Goal: Task Accomplishment & Management: Manage account settings

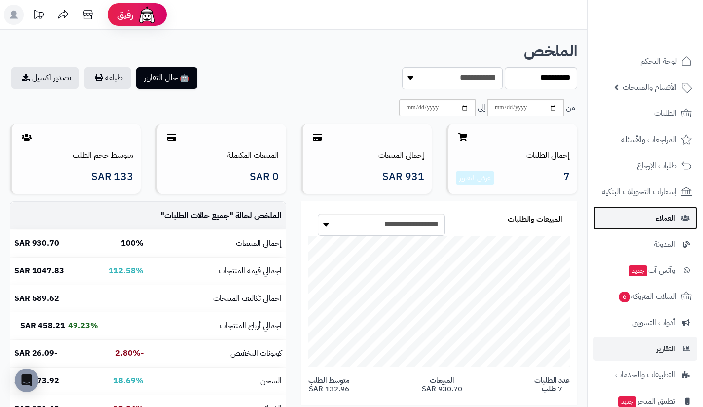
click at [639, 209] on link "العملاء" at bounding box center [646, 218] width 104 height 24
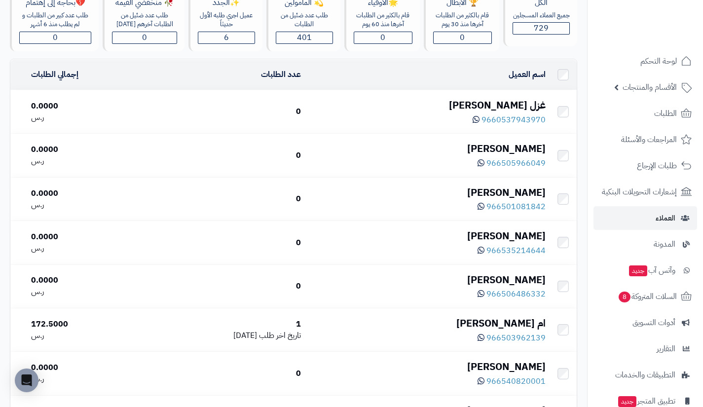
scroll to position [82, 0]
click at [642, 292] on span "السلات المتروكة 8" at bounding box center [647, 297] width 60 height 14
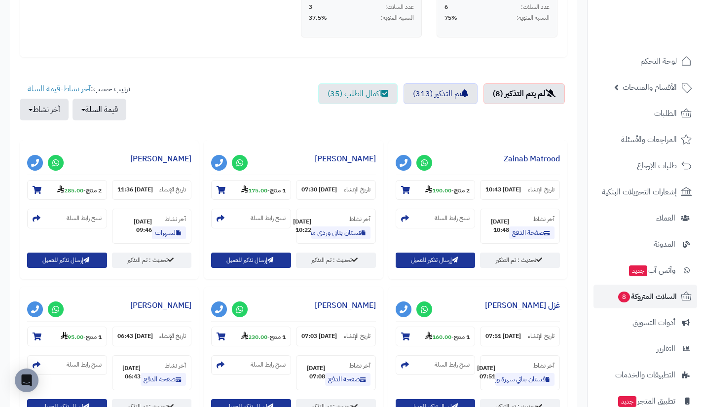
scroll to position [290, 0]
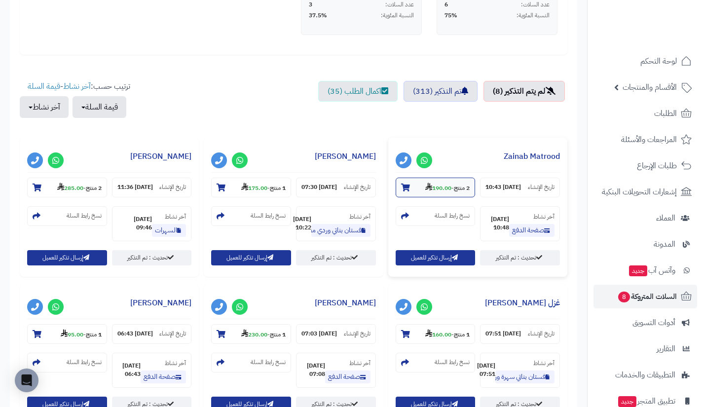
click at [440, 192] on section "2 منتج - 190.00" at bounding box center [436, 188] width 80 height 20
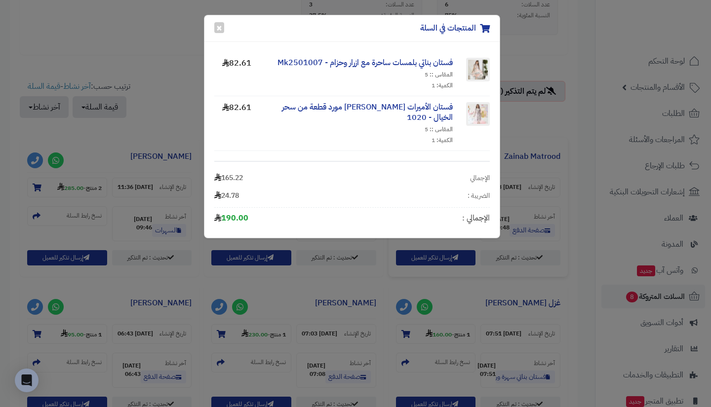
click at [385, 316] on div "المنتجات في السلة × فستان بناتي بلمسات ساحرة مع ازرار وحزام - Mk2501007 المقاس …" at bounding box center [355, 203] width 711 height 407
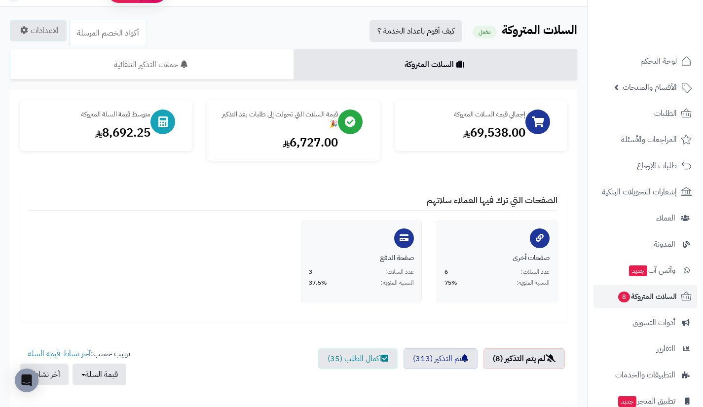
scroll to position [0, 0]
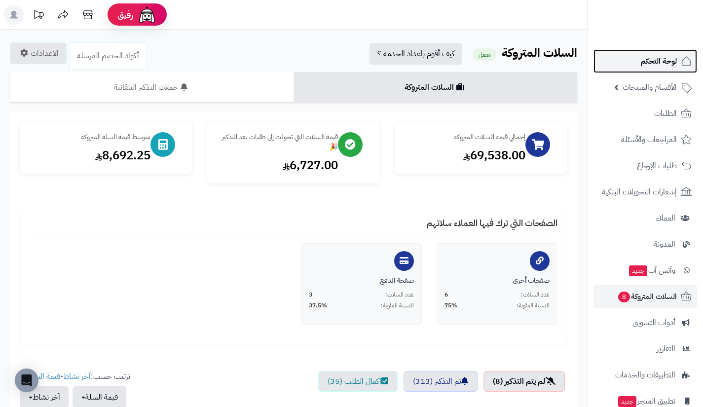
click at [655, 51] on link "لوحة التحكم" at bounding box center [646, 61] width 104 height 24
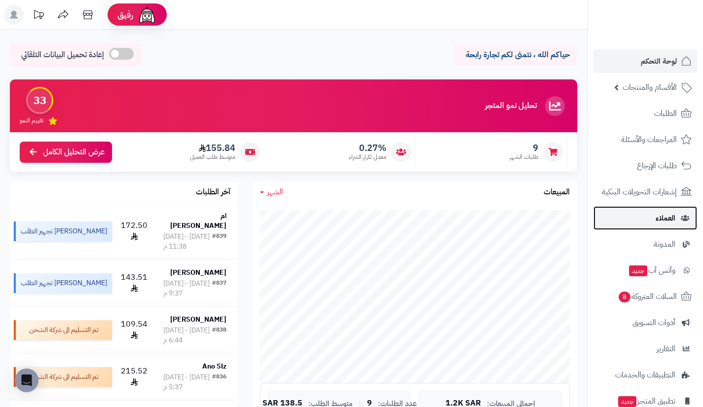
click at [643, 213] on link "العملاء" at bounding box center [646, 218] width 104 height 24
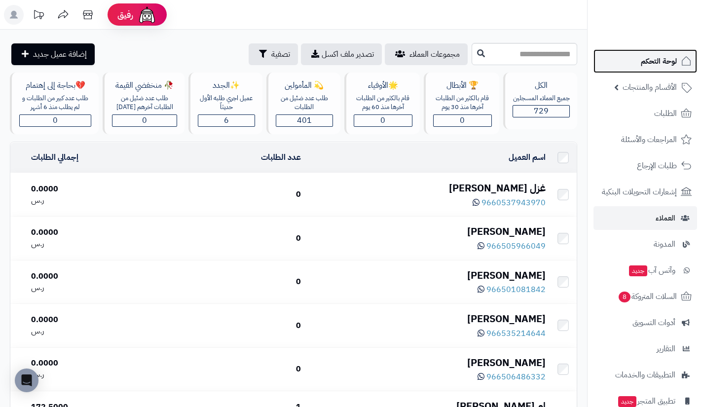
click at [644, 70] on link "لوحة التحكم" at bounding box center [646, 61] width 104 height 24
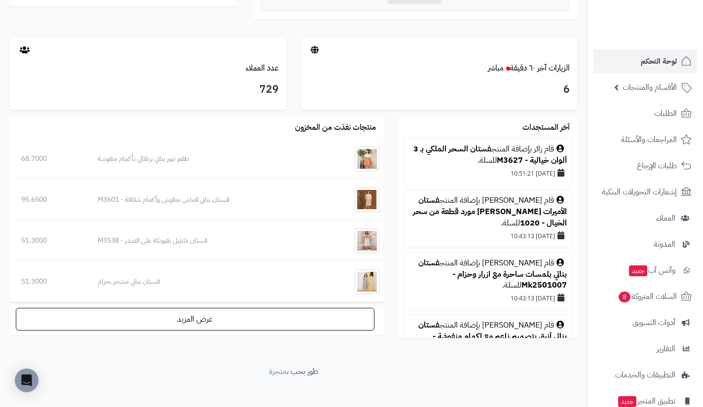
scroll to position [488, 0]
click at [544, 71] on link "الزيارات آخر ٦٠ دقيقة مباشر" at bounding box center [529, 69] width 82 height 12
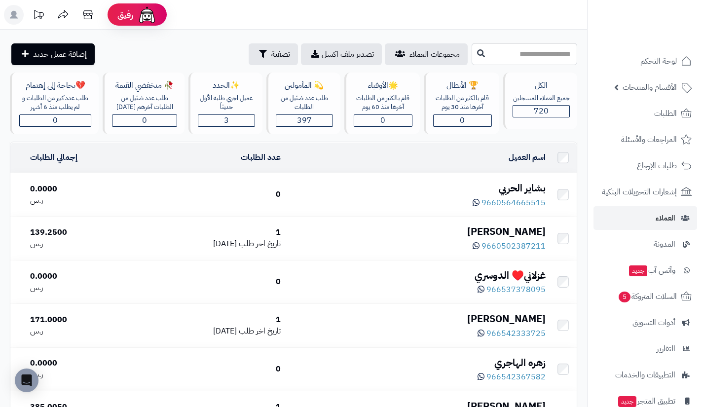
click at [178, 164] on td "عدد الطلبات" at bounding box center [210, 158] width 150 height 30
click at [480, 204] on icon at bounding box center [476, 202] width 7 height 8
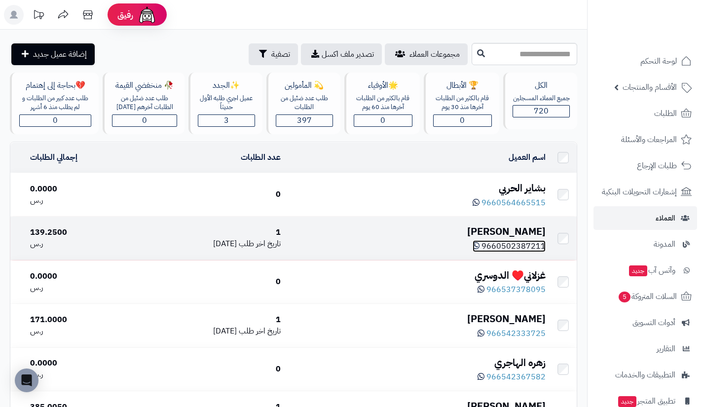
click at [477, 247] on icon at bounding box center [476, 246] width 7 height 8
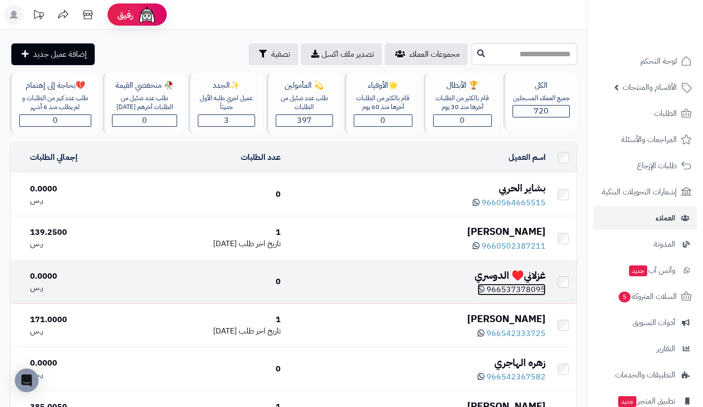
click at [484, 289] on icon at bounding box center [481, 289] width 7 height 8
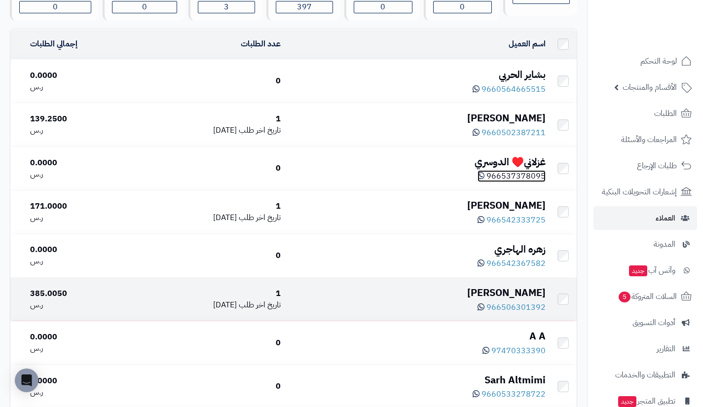
scroll to position [114, 0]
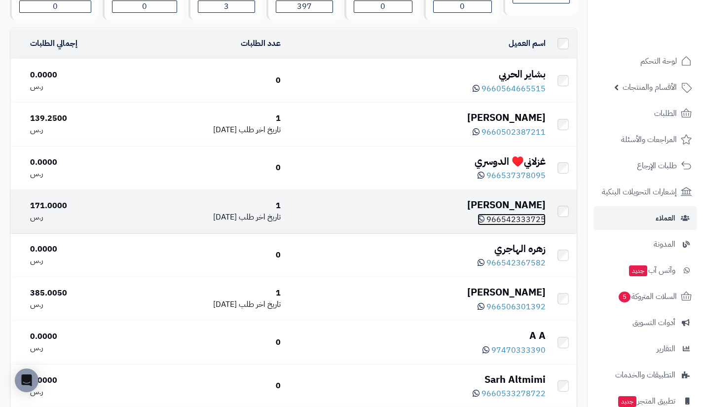
click at [484, 222] on icon at bounding box center [481, 219] width 7 height 8
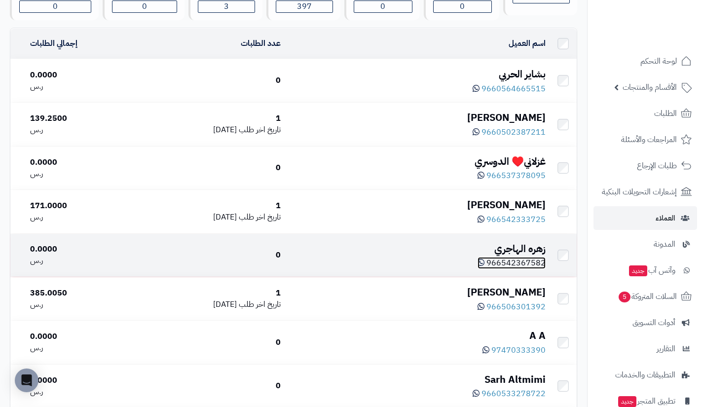
click at [484, 265] on icon at bounding box center [481, 263] width 7 height 8
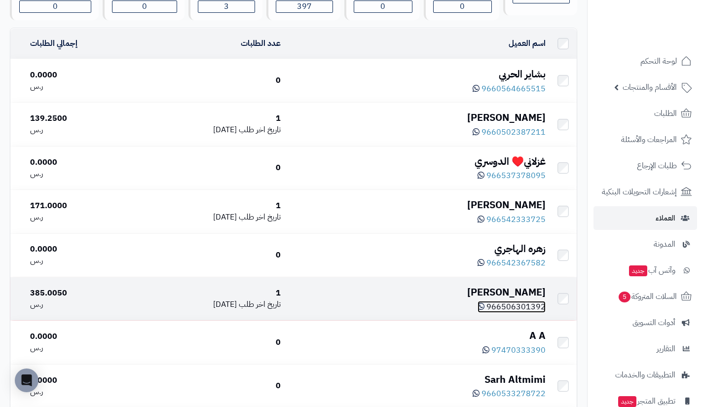
click at [484, 307] on icon at bounding box center [481, 307] width 7 height 8
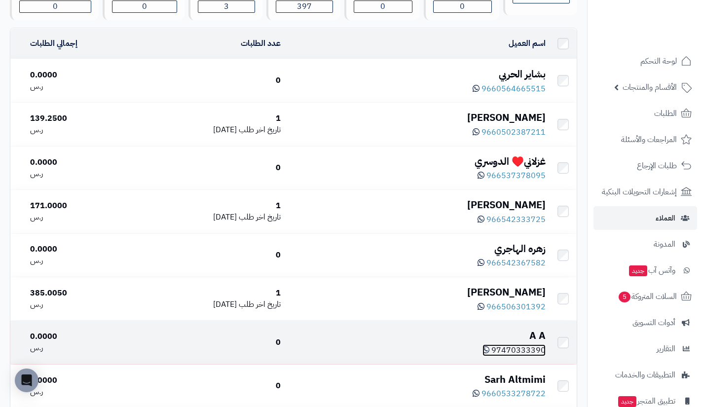
click at [488, 353] on icon at bounding box center [486, 350] width 7 height 8
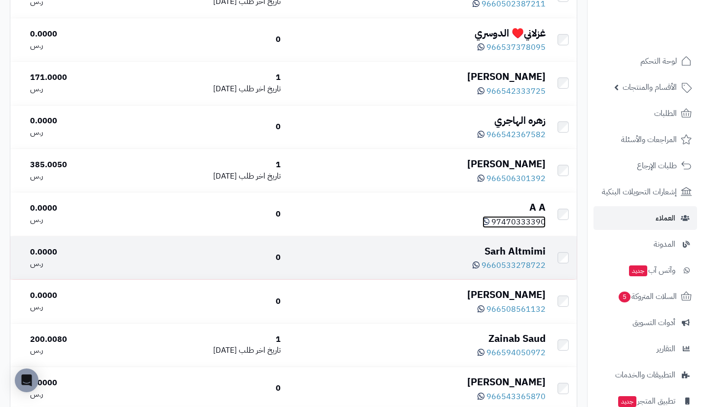
scroll to position [243, 0]
click at [480, 267] on icon at bounding box center [476, 265] width 7 height 8
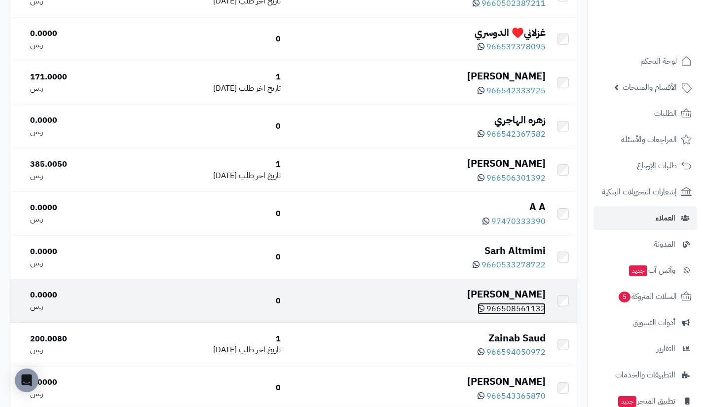
click at [484, 312] on icon at bounding box center [481, 308] width 7 height 8
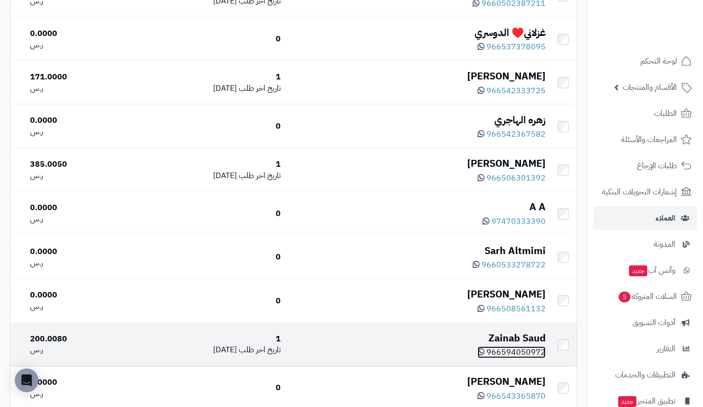
click at [485, 350] on icon at bounding box center [481, 352] width 7 height 8
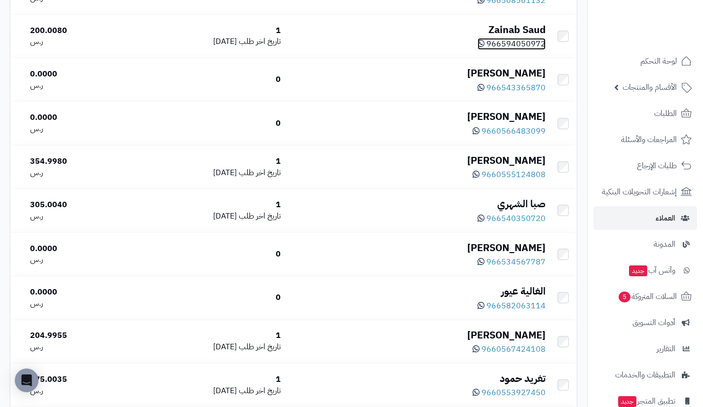
scroll to position [554, 0]
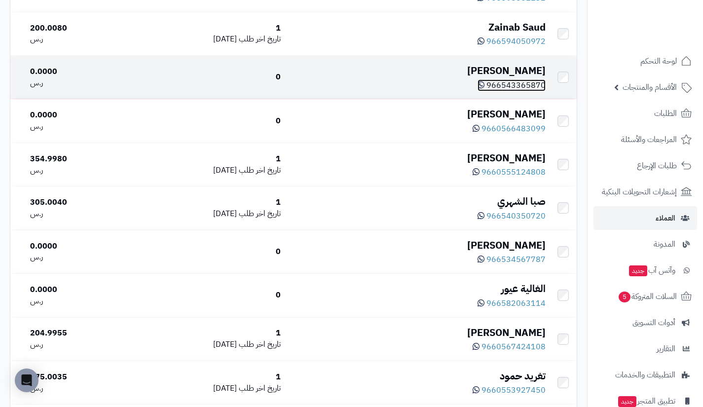
click at [484, 85] on icon at bounding box center [481, 85] width 7 height 8
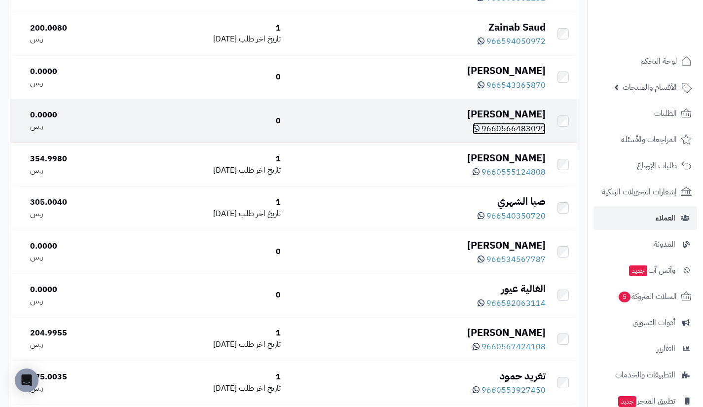
click at [511, 132] on span "9660566483099" at bounding box center [514, 129] width 64 height 12
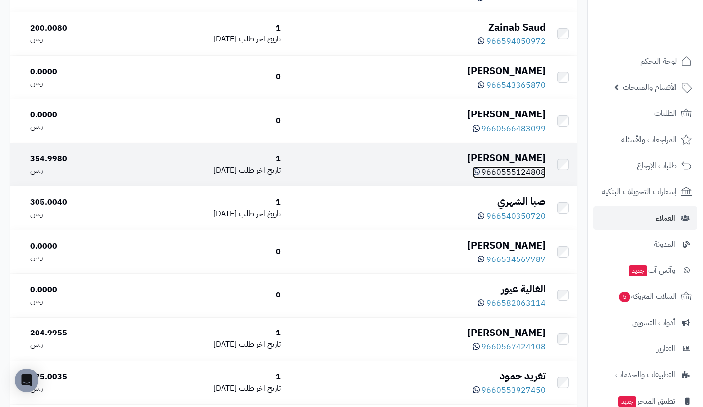
click at [508, 173] on span "9660555124808" at bounding box center [514, 172] width 64 height 12
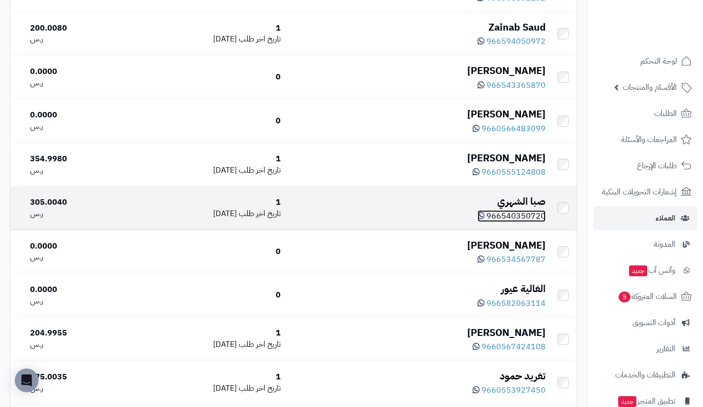
click at [514, 214] on span "966540350720" at bounding box center [516, 216] width 59 height 12
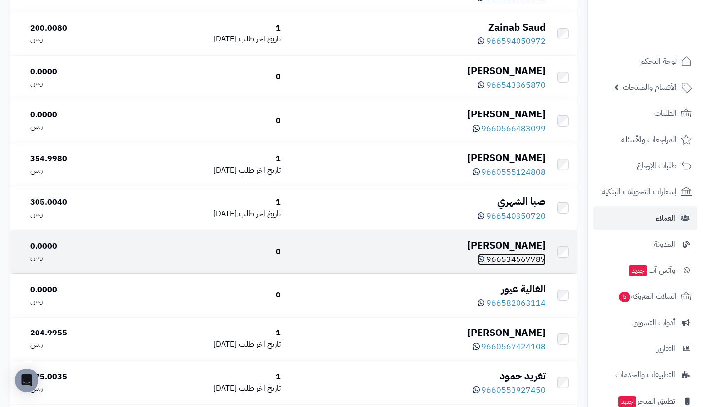
click at [509, 262] on span "966534567787" at bounding box center [516, 260] width 59 height 12
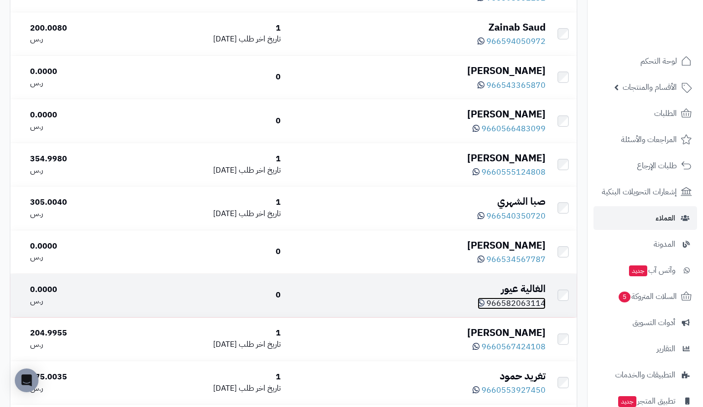
click at [510, 302] on span "966582063114" at bounding box center [516, 304] width 59 height 12
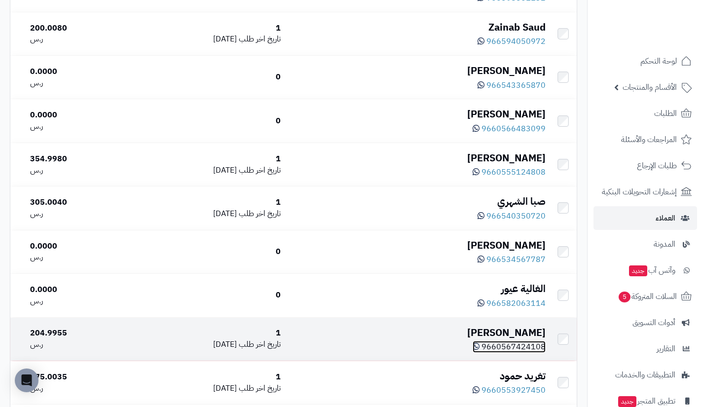
click at [502, 352] on span "9660567424108" at bounding box center [514, 347] width 64 height 12
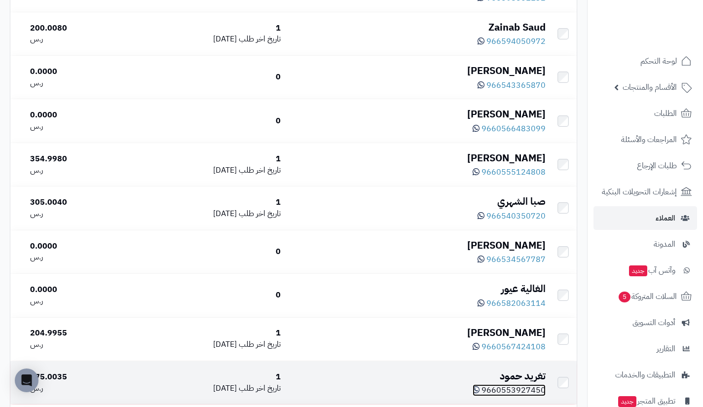
click at [517, 390] on span "9660553927450" at bounding box center [514, 390] width 64 height 12
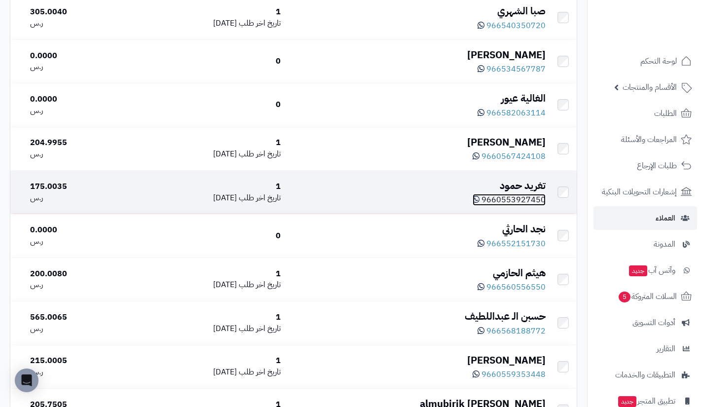
scroll to position [748, 0]
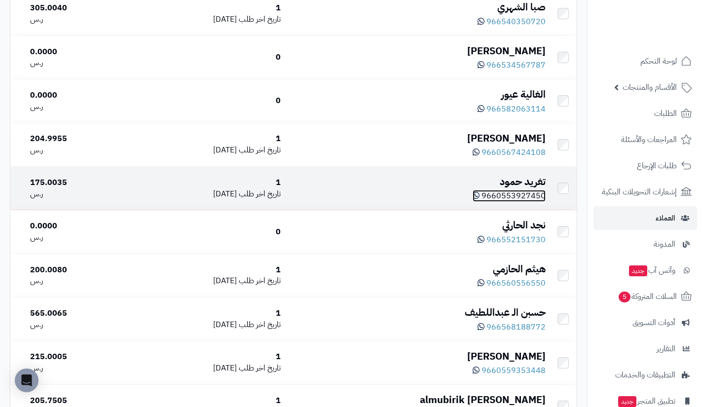
click at [514, 197] on span "9660553927450" at bounding box center [514, 196] width 64 height 12
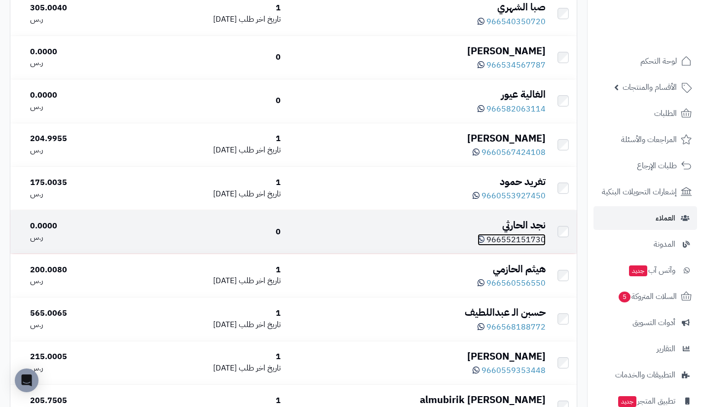
click at [509, 244] on span "966552151730" at bounding box center [516, 240] width 59 height 12
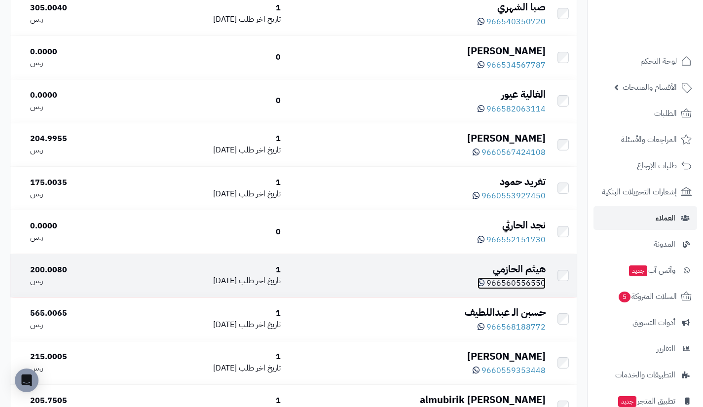
click at [517, 283] on span "966560556550" at bounding box center [516, 283] width 59 height 12
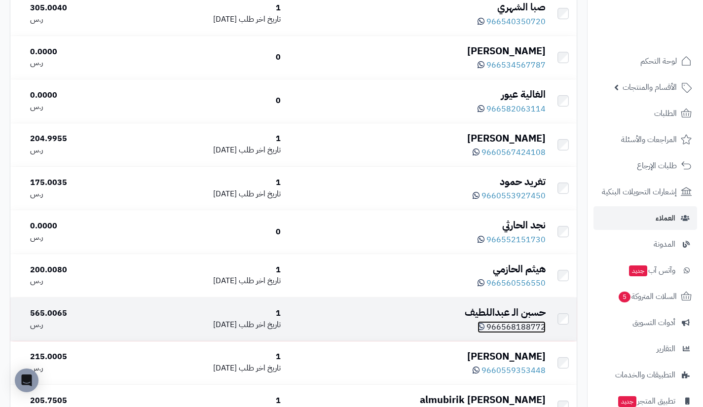
click at [511, 331] on span "966568188772" at bounding box center [516, 327] width 59 height 12
click at [510, 320] on div "حسبن الـ عبداللطيف" at bounding box center [417, 312] width 257 height 14
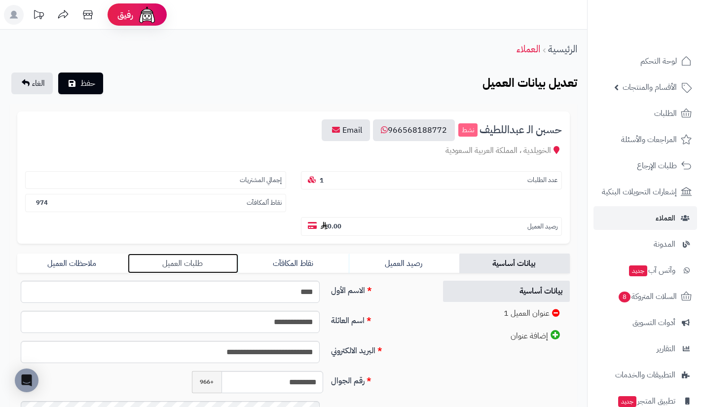
click at [217, 254] on link "طلبات العميل" at bounding box center [183, 264] width 111 height 20
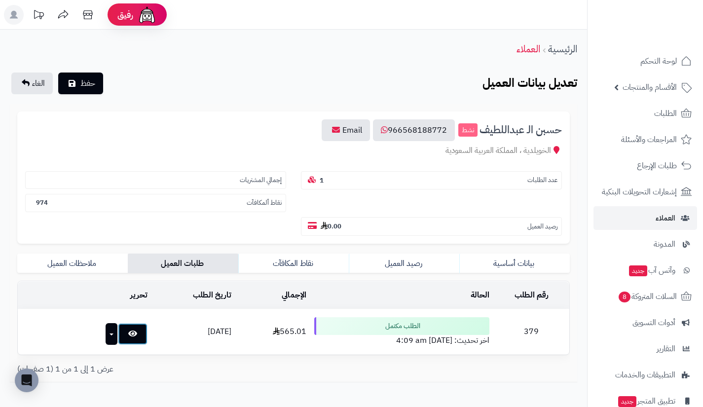
click at [125, 330] on link at bounding box center [133, 334] width 30 height 22
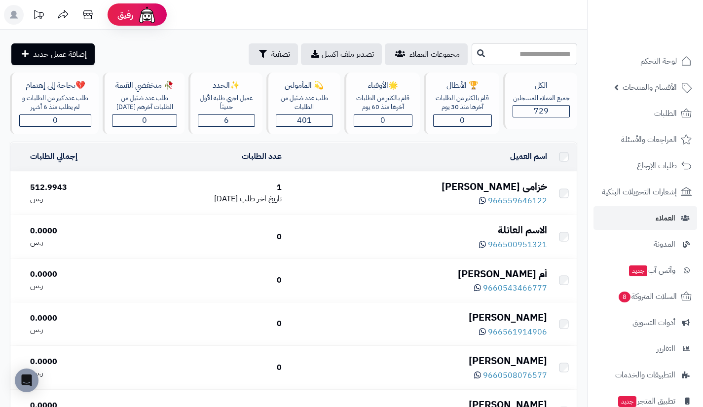
scroll to position [1143, 0]
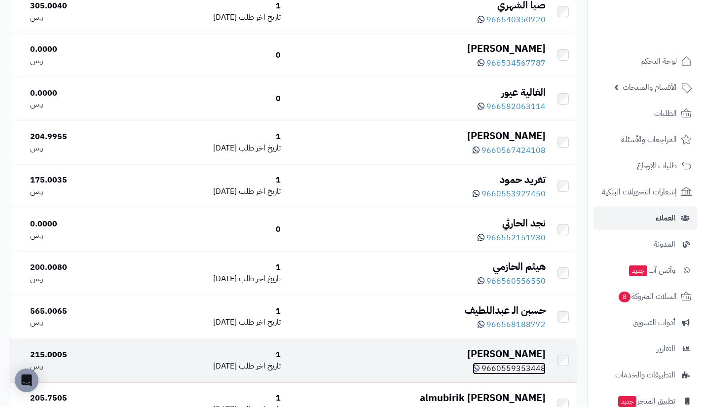
click at [502, 370] on span "9660559353448" at bounding box center [514, 369] width 64 height 12
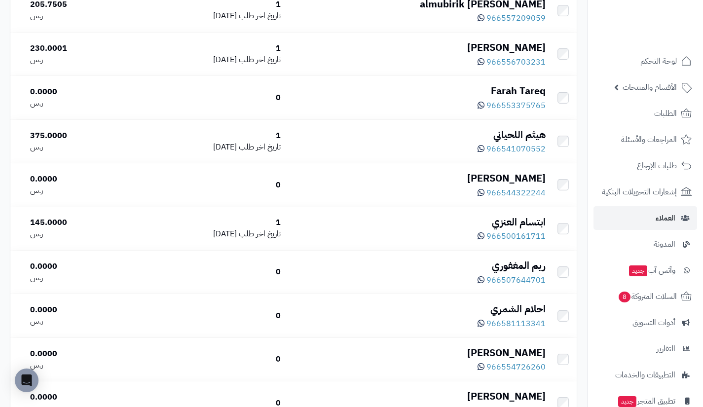
scroll to position [1537, 0]
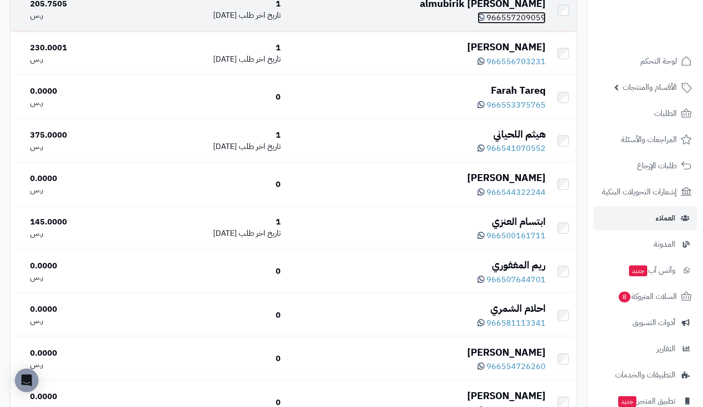
click at [532, 22] on span "966557209059" at bounding box center [516, 18] width 59 height 12
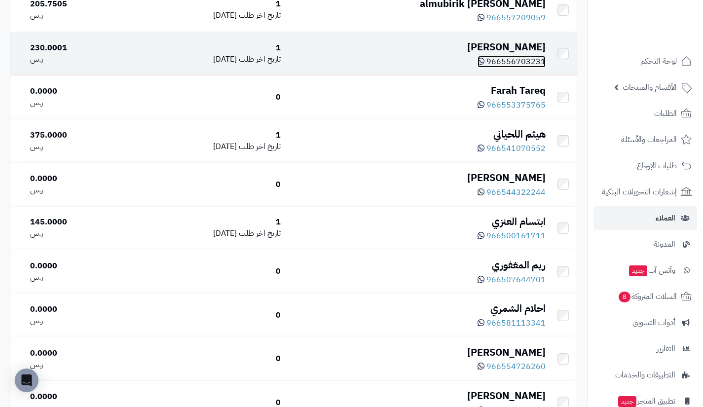
click at [519, 66] on span "966556703231" at bounding box center [516, 62] width 59 height 12
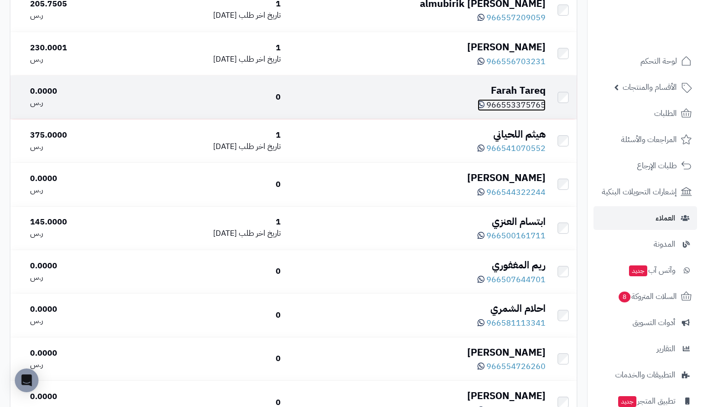
click at [525, 110] on span "966553375765" at bounding box center [516, 105] width 59 height 12
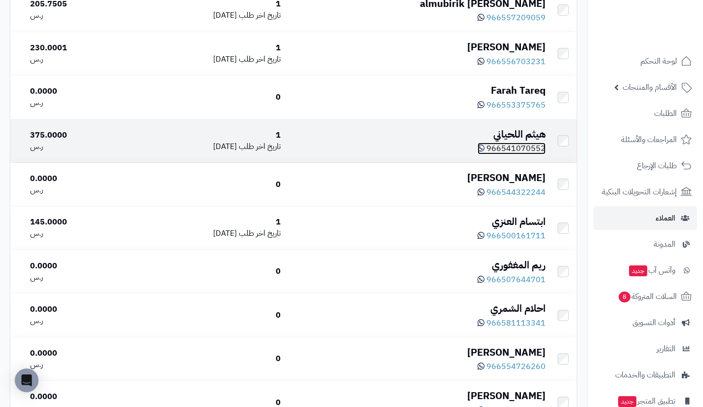
click at [525, 152] on span "966541070552" at bounding box center [516, 149] width 59 height 12
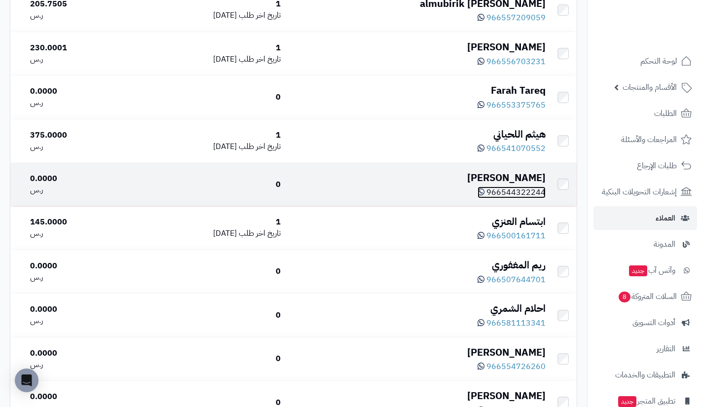
click at [515, 198] on span "966544322244" at bounding box center [516, 193] width 59 height 12
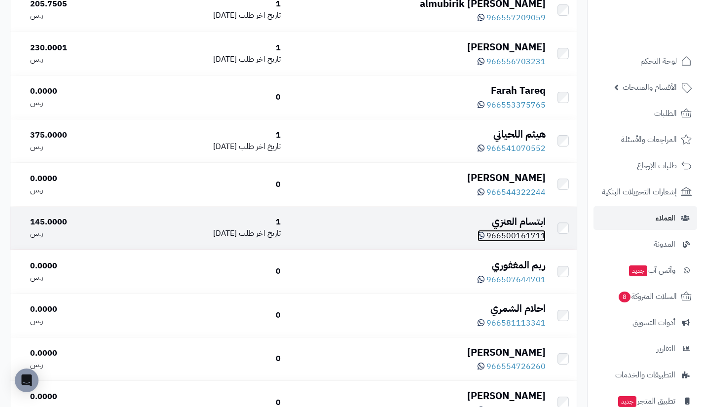
click at [517, 242] on span "966500161711" at bounding box center [516, 236] width 59 height 12
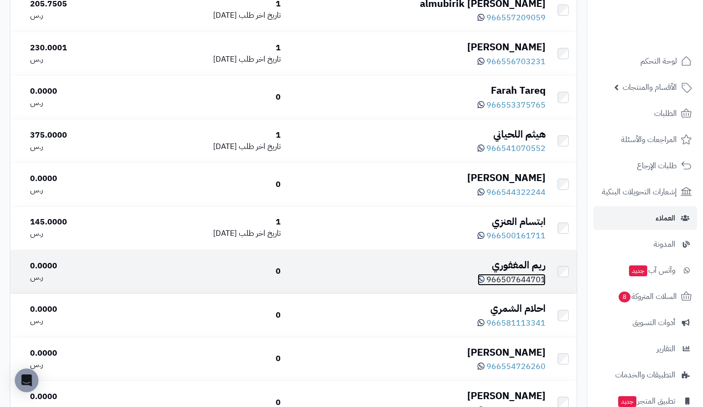
click at [518, 286] on span "966507644701" at bounding box center [516, 280] width 59 height 12
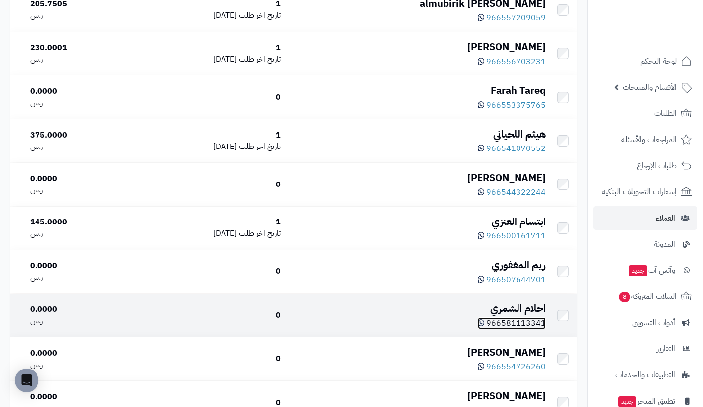
click at [514, 329] on span "966581113341" at bounding box center [516, 323] width 59 height 12
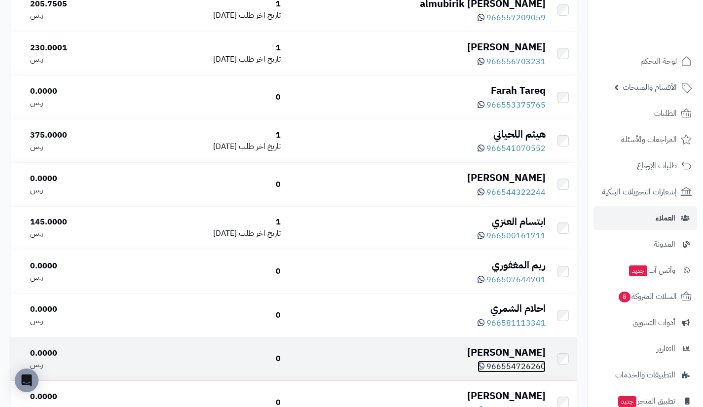
click at [503, 373] on span "966554726260" at bounding box center [516, 367] width 59 height 12
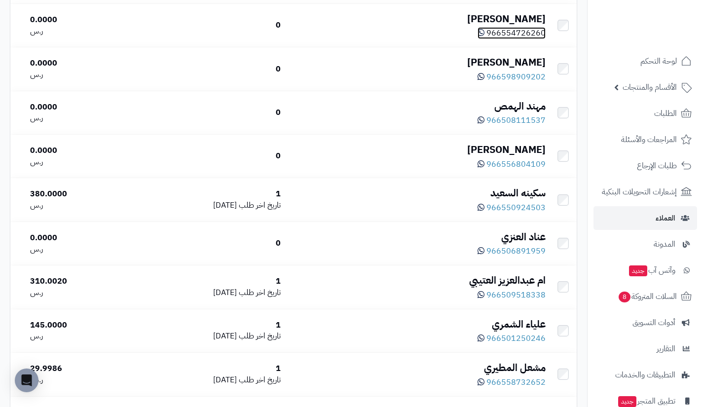
scroll to position [1871, 0]
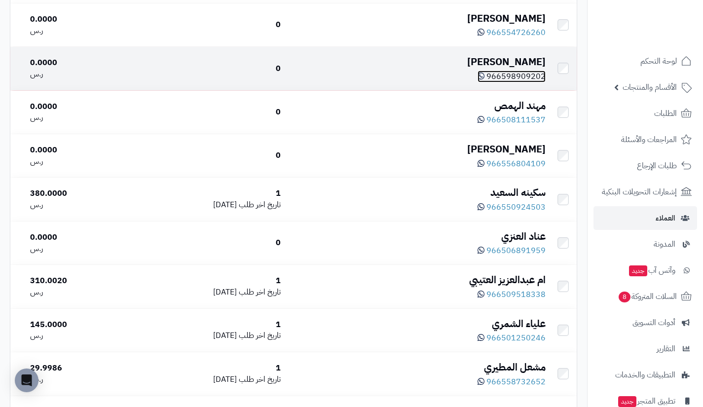
click at [511, 82] on span "966598909202" at bounding box center [516, 77] width 59 height 12
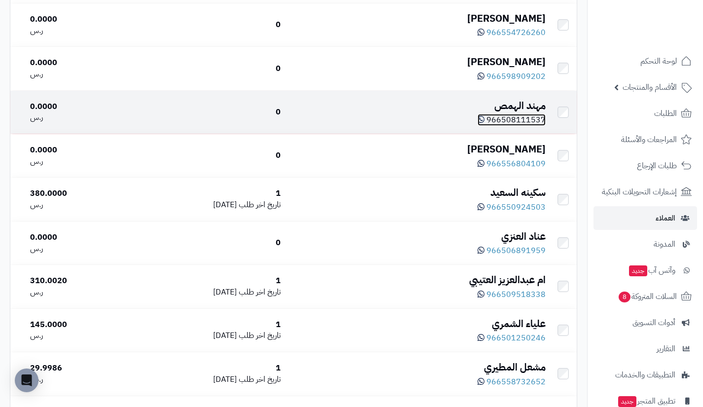
click at [506, 125] on span "966508111537" at bounding box center [516, 120] width 59 height 12
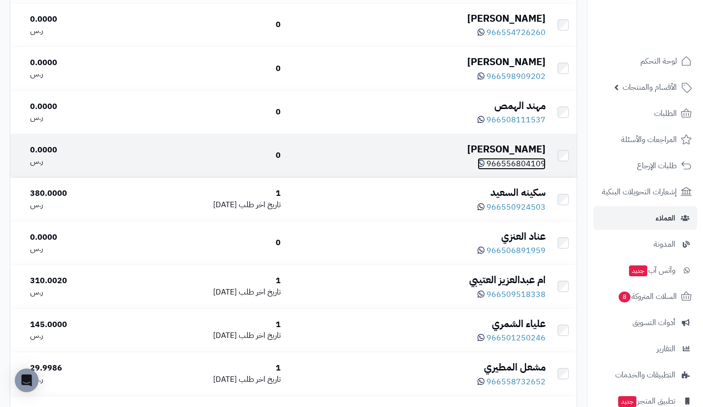
click at [528, 170] on span "966556804109" at bounding box center [516, 164] width 59 height 12
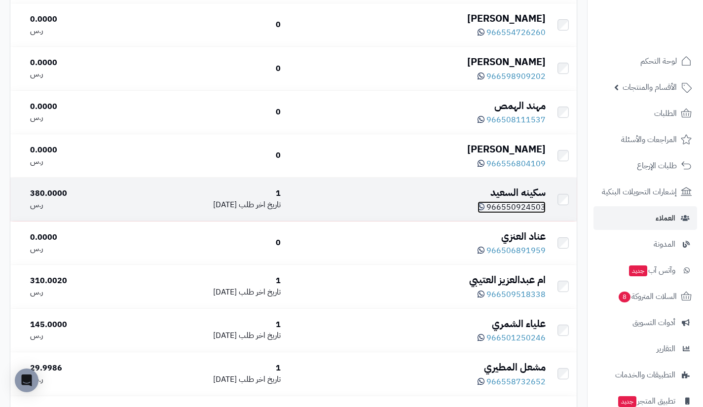
click at [521, 213] on span "966550924503" at bounding box center [516, 207] width 59 height 12
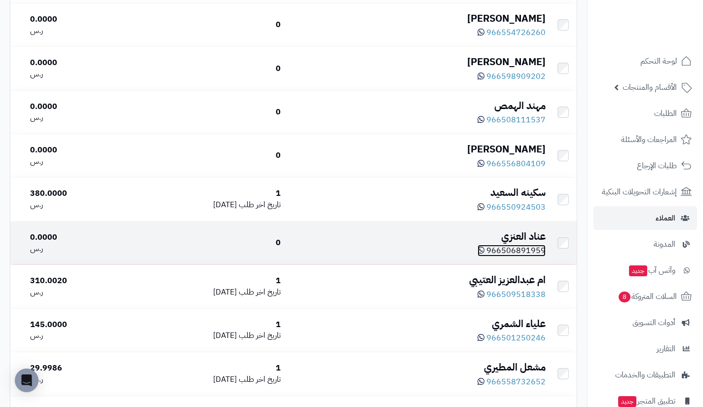
click at [520, 257] on span "966506891959" at bounding box center [516, 251] width 59 height 12
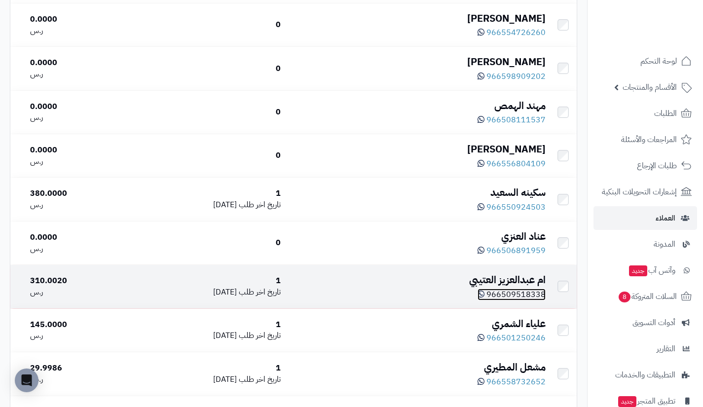
click at [509, 301] on span "966509518338" at bounding box center [516, 295] width 59 height 12
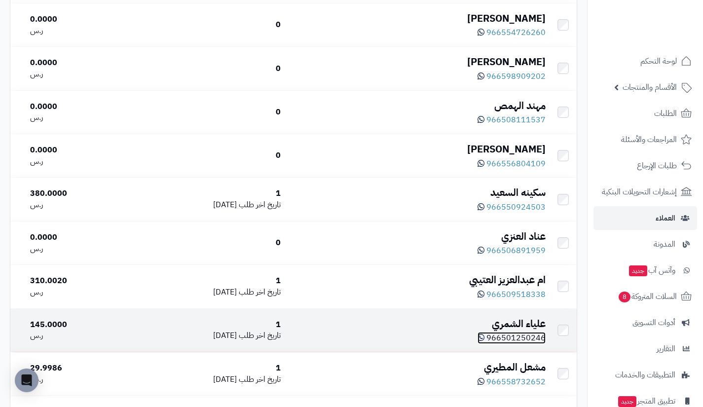
click at [501, 344] on span "966501250246" at bounding box center [516, 338] width 59 height 12
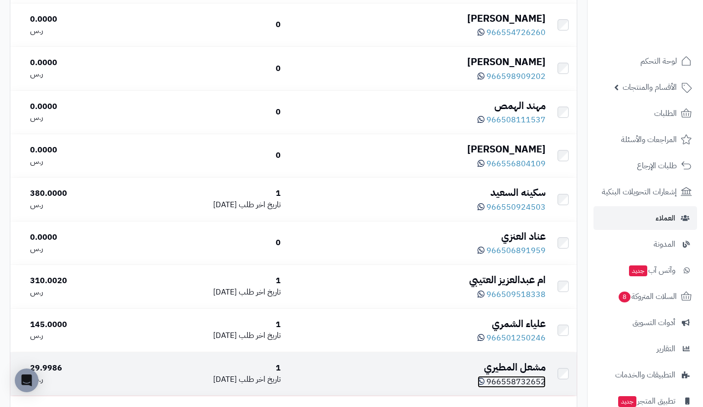
click at [509, 388] on span "966558732652" at bounding box center [516, 382] width 59 height 12
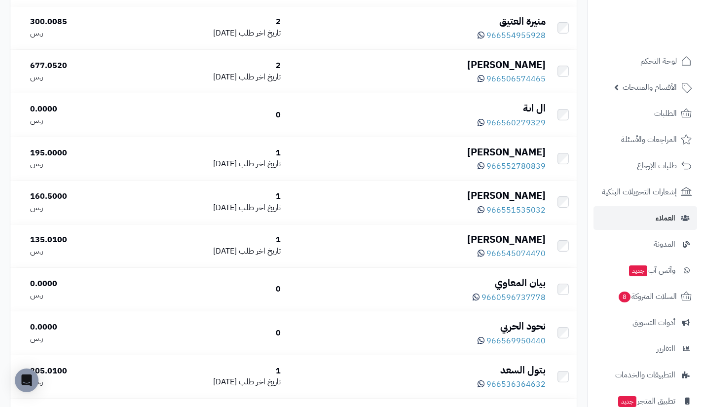
scroll to position [2266, 0]
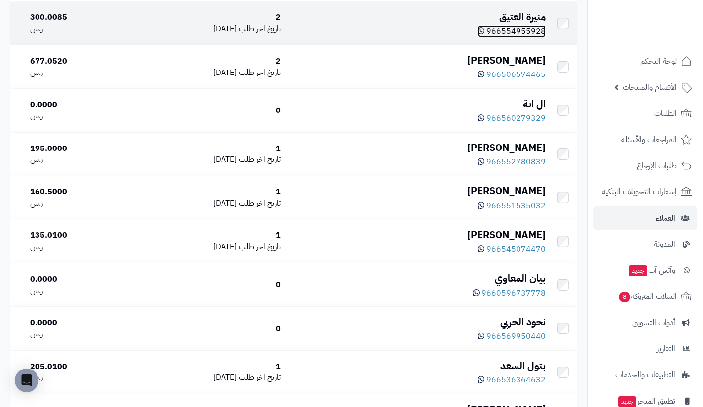
click at [536, 37] on span "966554955928" at bounding box center [516, 31] width 59 height 12
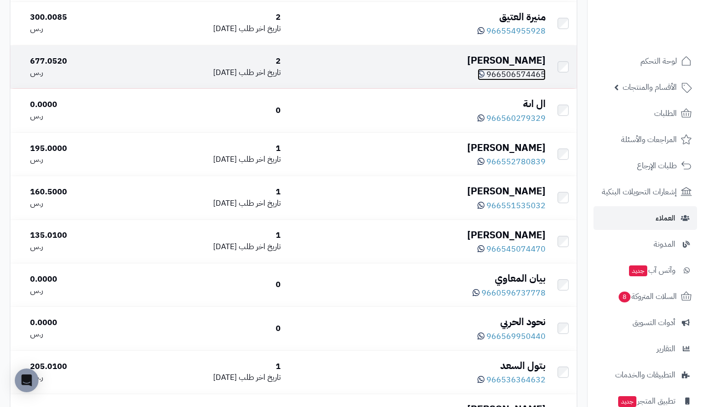
click at [520, 80] on span "966506574465" at bounding box center [516, 75] width 59 height 12
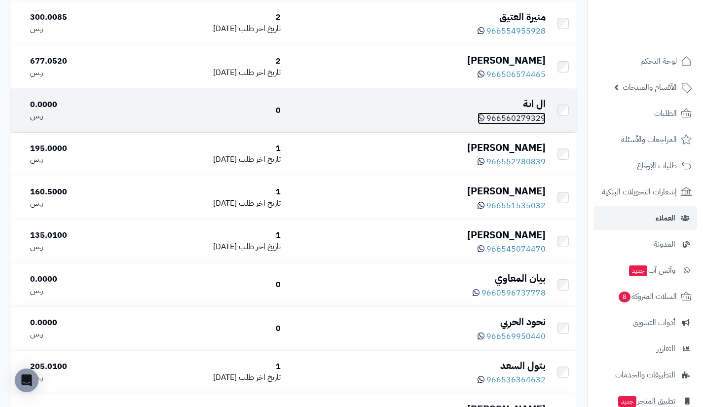
click at [529, 124] on span "966560279329" at bounding box center [516, 119] width 59 height 12
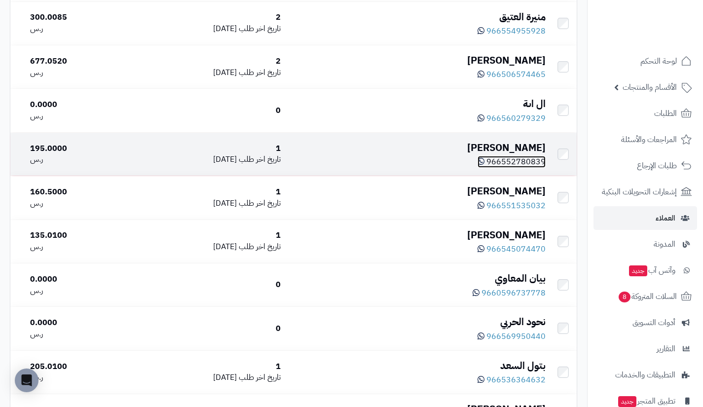
click at [515, 168] on span "966552780839" at bounding box center [516, 162] width 59 height 12
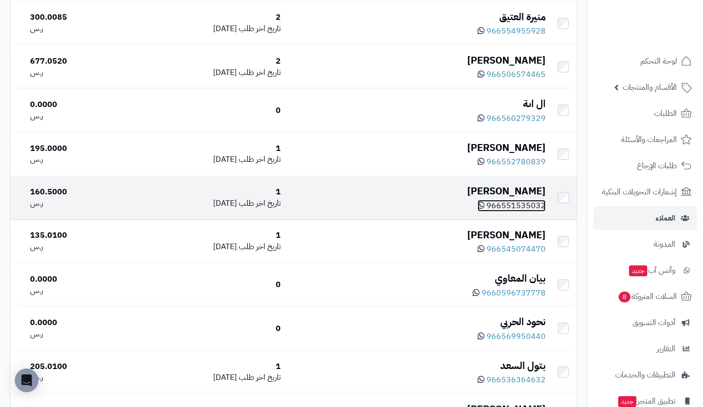
click at [533, 212] on span "966551535032" at bounding box center [516, 206] width 59 height 12
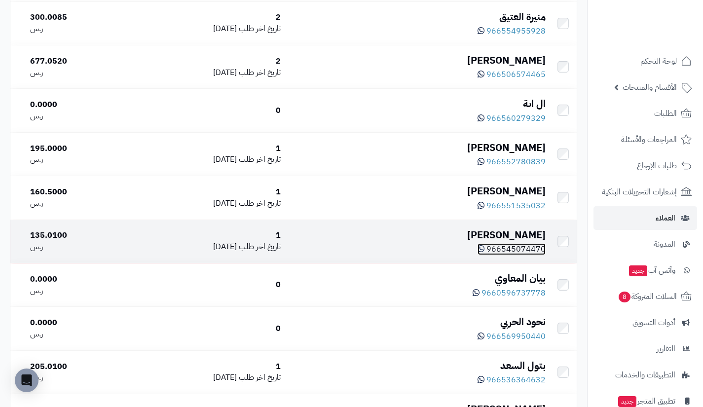
click at [529, 255] on span "966545074470" at bounding box center [516, 249] width 59 height 12
click at [527, 242] on div "حسن السنونه" at bounding box center [417, 235] width 257 height 14
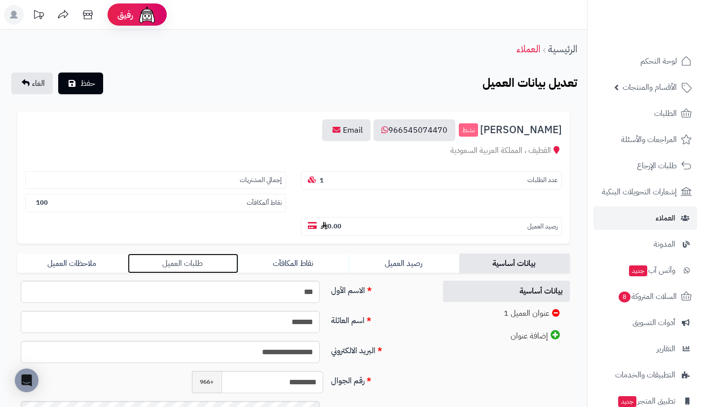
click at [214, 262] on link "طلبات العميل" at bounding box center [183, 264] width 111 height 20
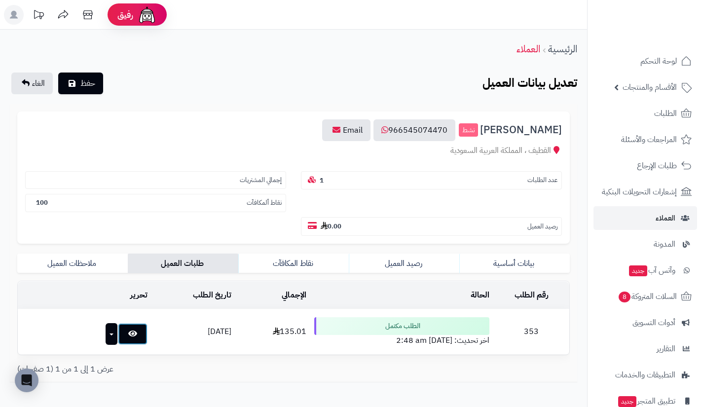
click at [128, 335] on icon at bounding box center [132, 334] width 9 height 8
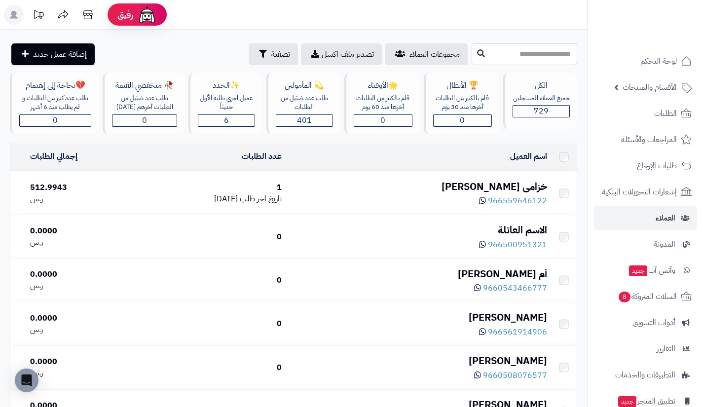
scroll to position [2266, 0]
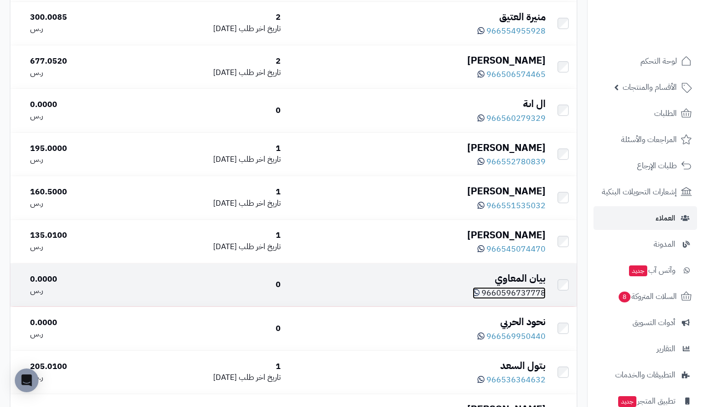
click at [513, 299] on span "9660596737778" at bounding box center [514, 293] width 64 height 12
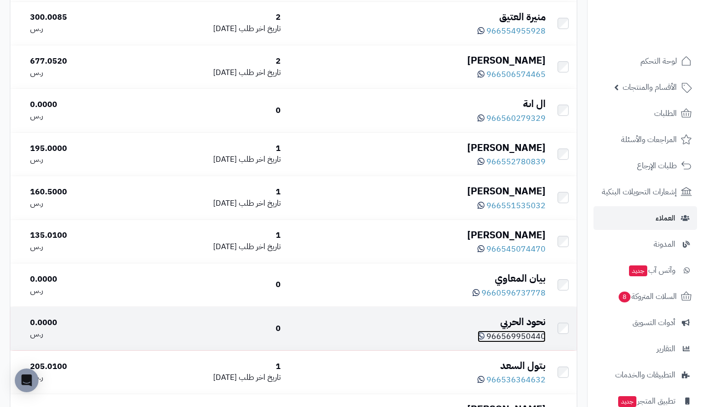
click at [526, 342] on span "966569950440" at bounding box center [516, 337] width 59 height 12
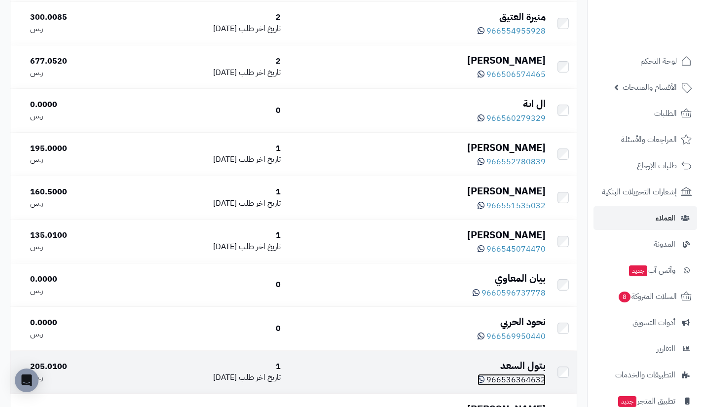
click at [514, 386] on span "966536364632" at bounding box center [516, 380] width 59 height 12
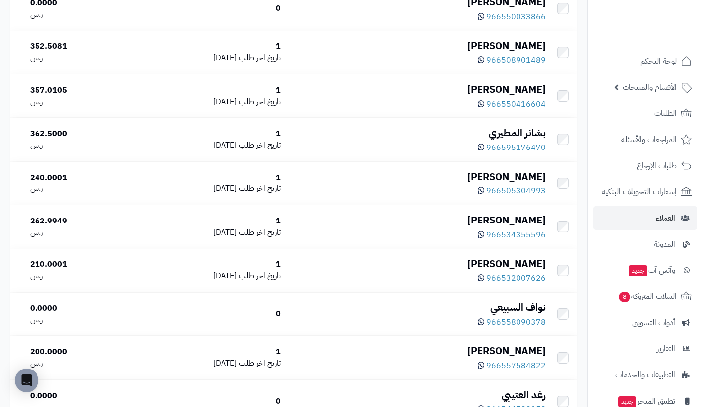
scroll to position [2672, 0]
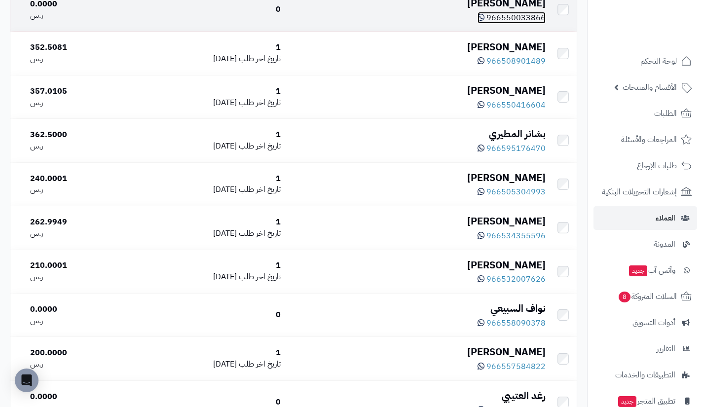
click at [512, 24] on span "966550033866" at bounding box center [516, 18] width 59 height 12
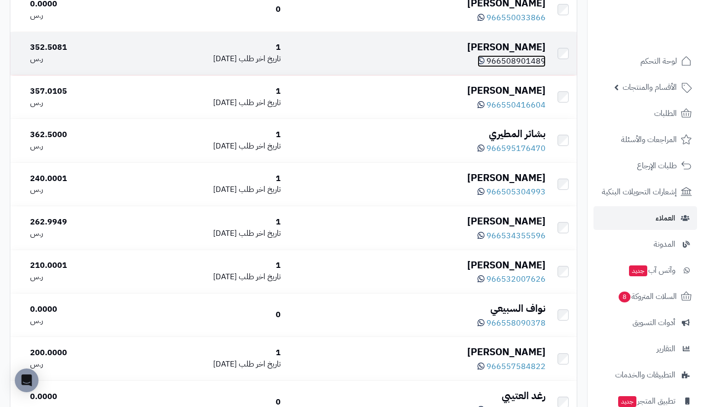
click at [516, 67] on span "966508901489" at bounding box center [516, 61] width 59 height 12
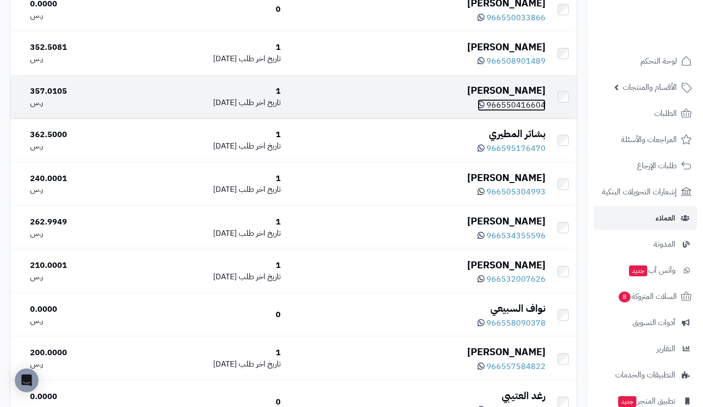
click at [517, 111] on span "966550416604" at bounding box center [516, 105] width 59 height 12
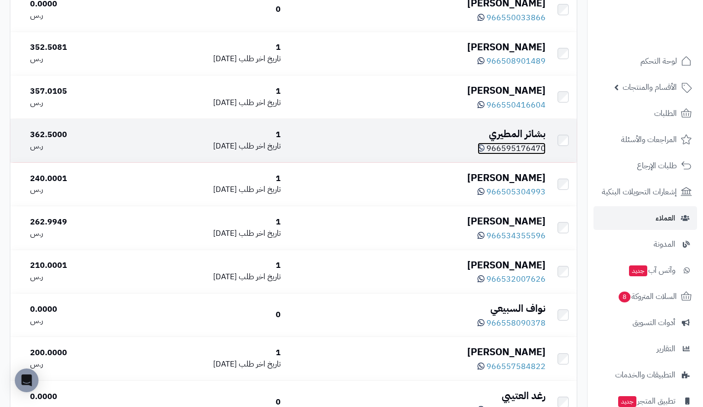
click at [515, 154] on span "966595176470" at bounding box center [516, 149] width 59 height 12
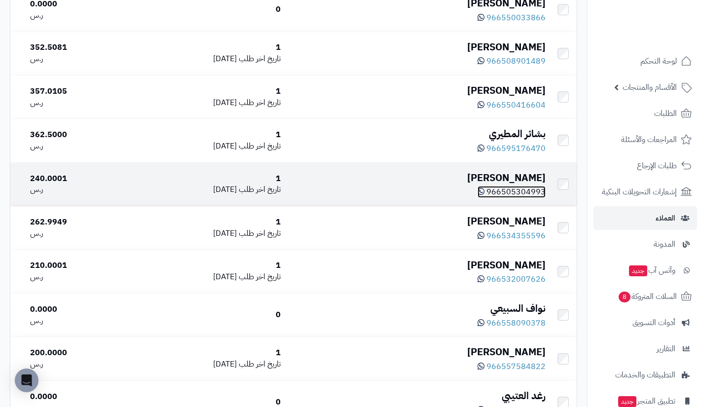
click at [512, 198] on span "966505304993" at bounding box center [516, 192] width 59 height 12
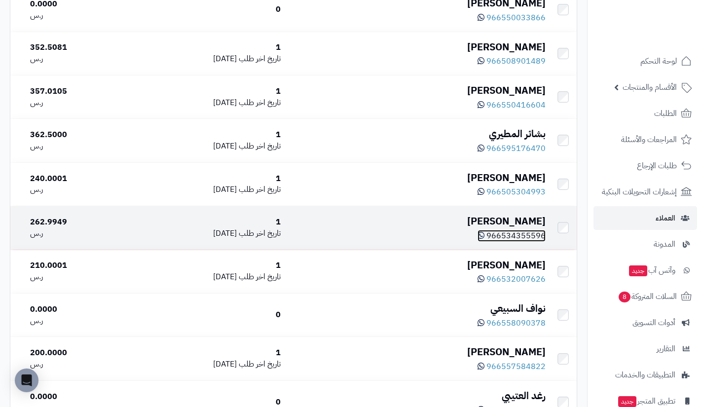
click at [518, 242] on span "966534355596" at bounding box center [516, 236] width 59 height 12
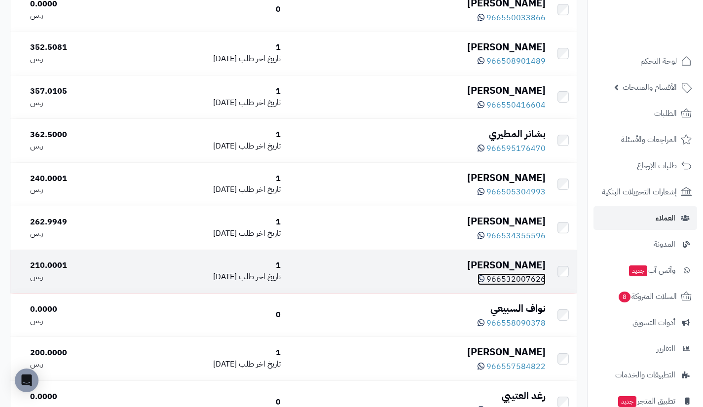
click at [518, 285] on span "966532007626" at bounding box center [516, 279] width 59 height 12
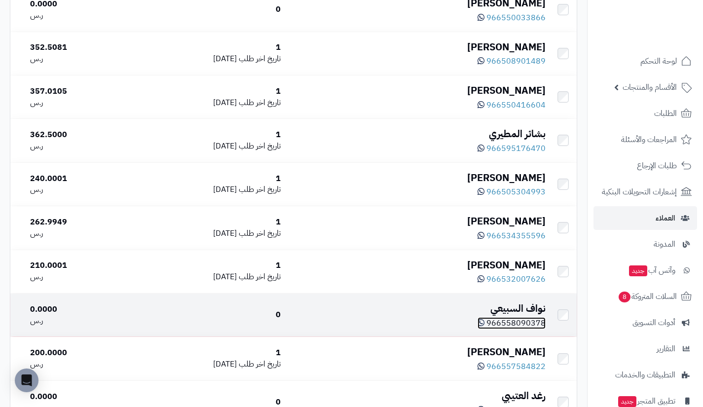
click at [516, 329] on span "966558090378" at bounding box center [516, 323] width 59 height 12
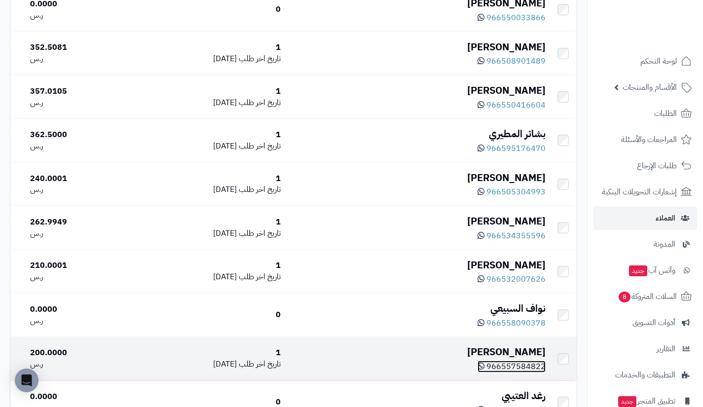
click at [516, 373] on span "966557584822" at bounding box center [516, 367] width 59 height 12
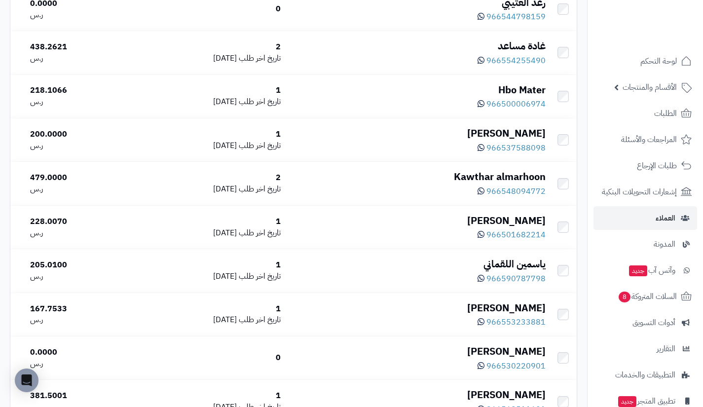
scroll to position [3066, 0]
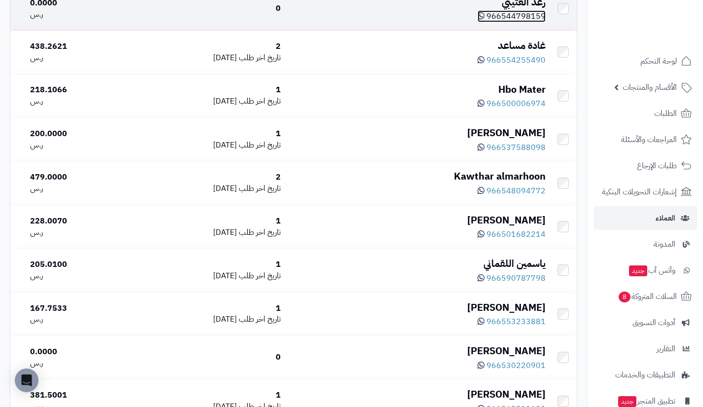
click at [523, 22] on span "966544798159" at bounding box center [516, 16] width 59 height 12
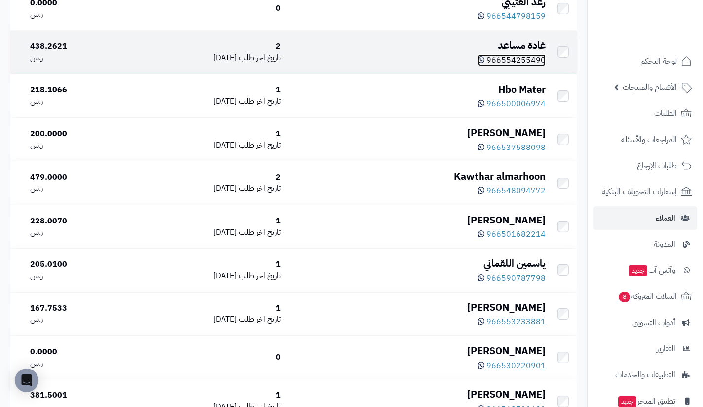
click at [517, 66] on span "966554255490" at bounding box center [516, 60] width 59 height 12
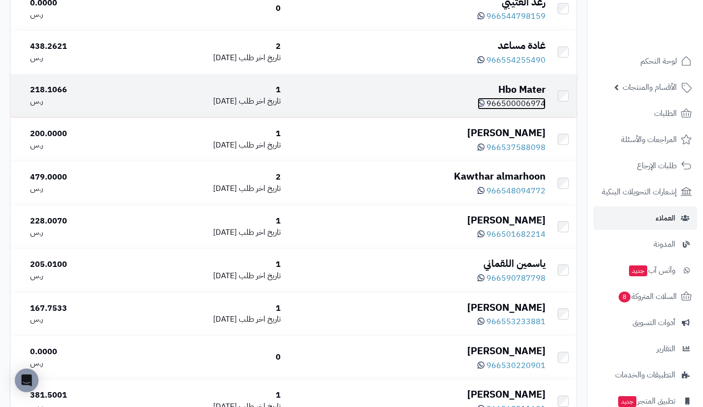
click at [516, 110] on span "966500006974" at bounding box center [516, 104] width 59 height 12
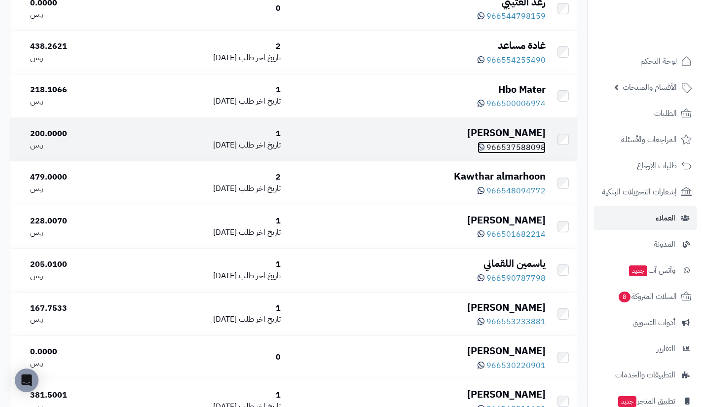
click at [514, 153] on span "966537588098" at bounding box center [516, 148] width 59 height 12
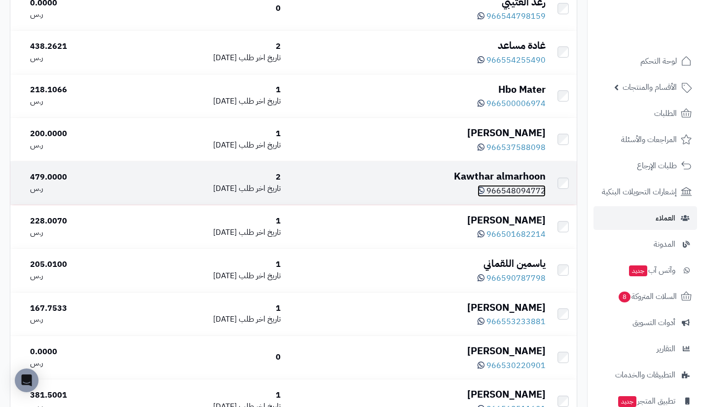
click at [518, 197] on span "966548094772" at bounding box center [516, 191] width 59 height 12
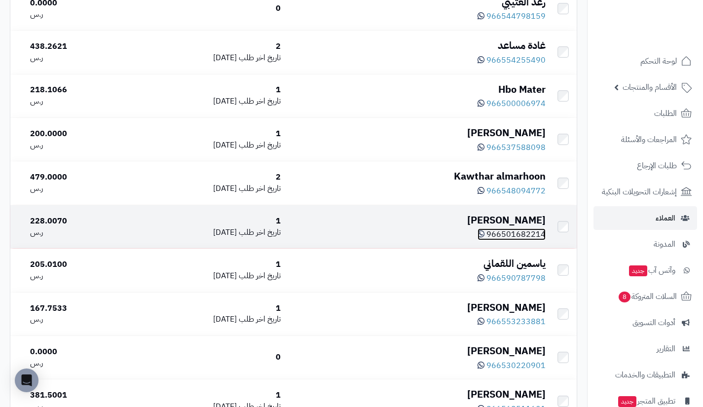
click at [510, 240] on span "966501682214" at bounding box center [516, 234] width 59 height 12
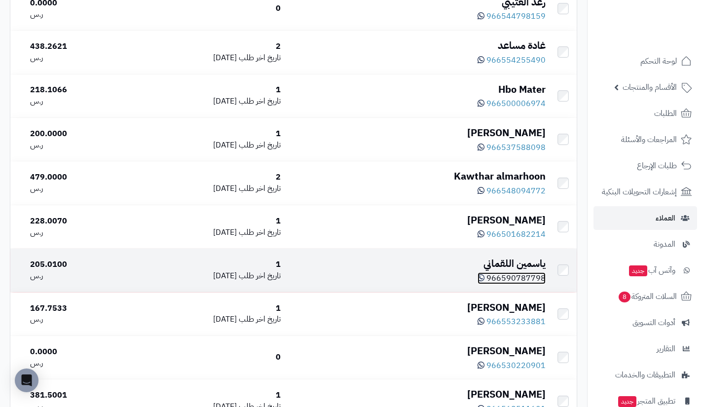
click at [507, 284] on span "966590787798" at bounding box center [516, 278] width 59 height 12
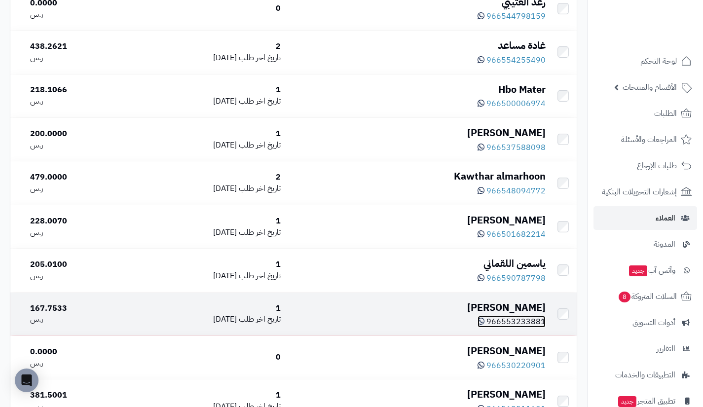
click at [505, 328] on span "966553233881" at bounding box center [516, 322] width 59 height 12
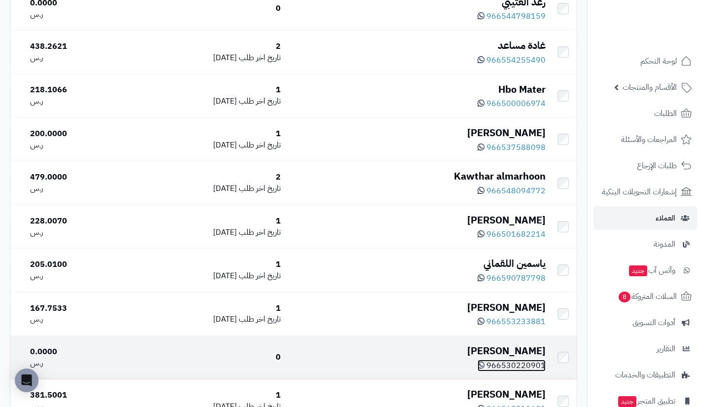
click at [516, 372] on span "966530220901" at bounding box center [516, 366] width 59 height 12
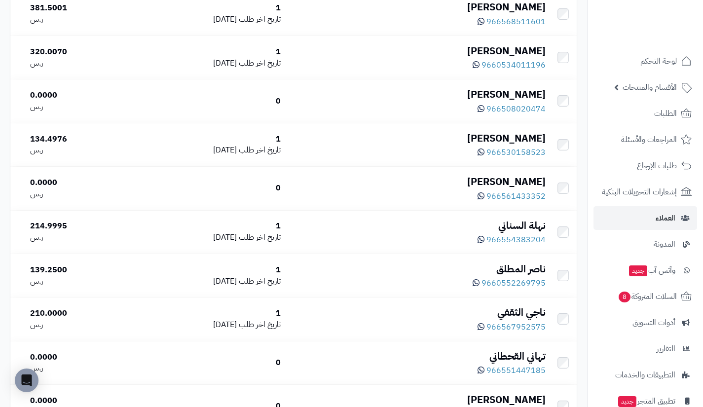
scroll to position [3453, 0]
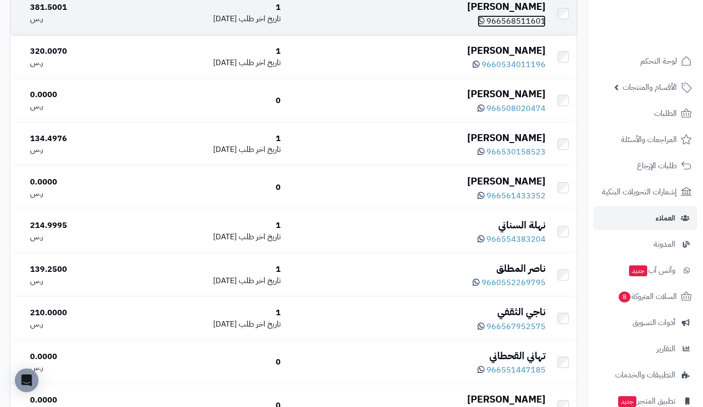
click at [516, 27] on span "966568511601" at bounding box center [516, 21] width 59 height 12
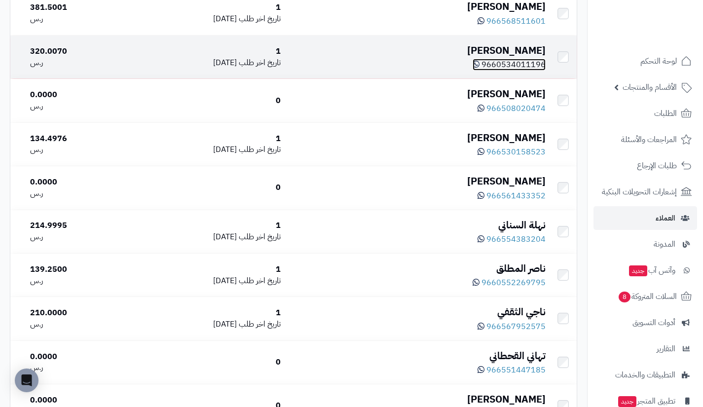
click at [516, 71] on span "9660534011196" at bounding box center [514, 65] width 64 height 12
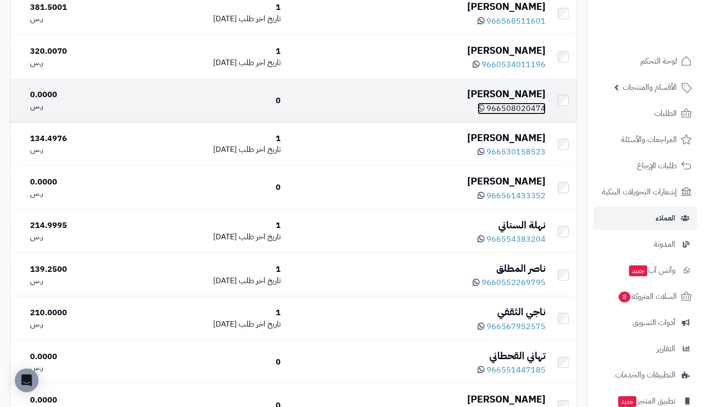
click at [503, 114] on span "966508020474" at bounding box center [516, 109] width 59 height 12
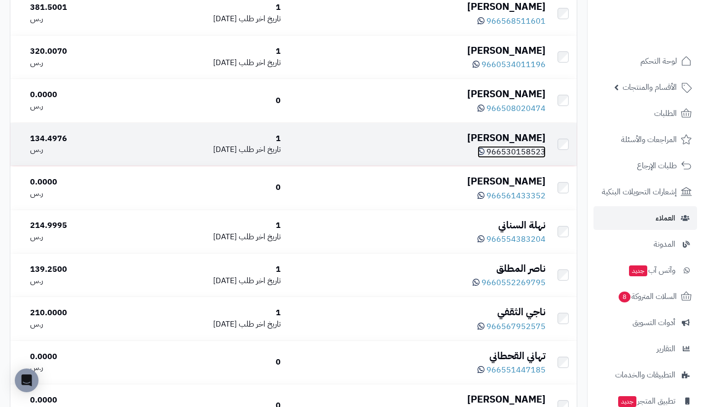
click at [527, 158] on span "966530158523" at bounding box center [516, 152] width 59 height 12
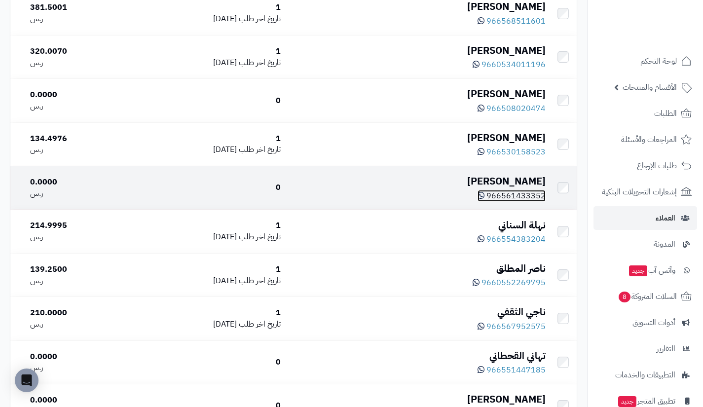
click at [513, 202] on span "966561433352" at bounding box center [516, 196] width 59 height 12
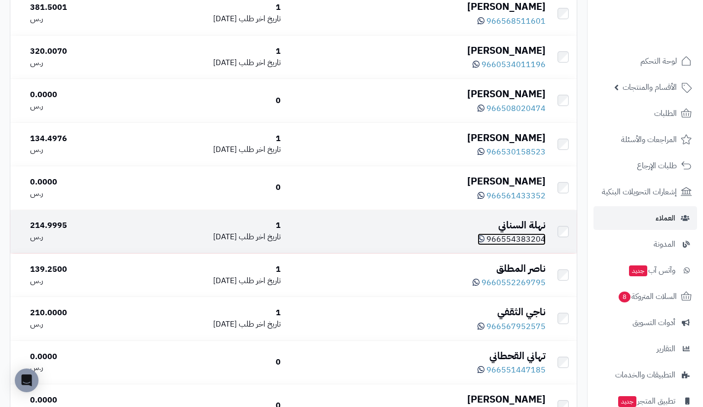
click at [485, 243] on icon at bounding box center [481, 239] width 7 height 8
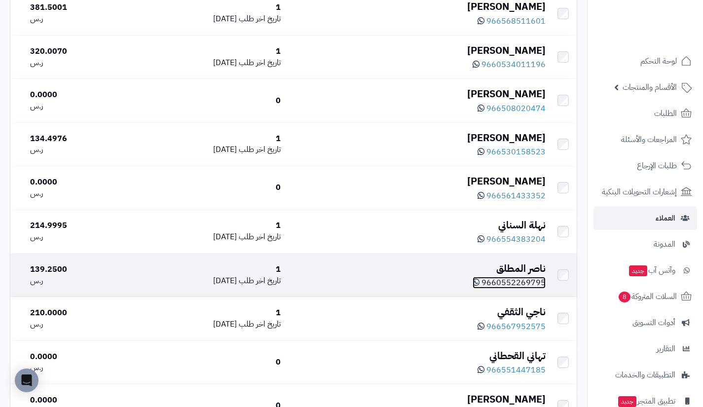
click at [520, 289] on span "9660552269795" at bounding box center [514, 283] width 64 height 12
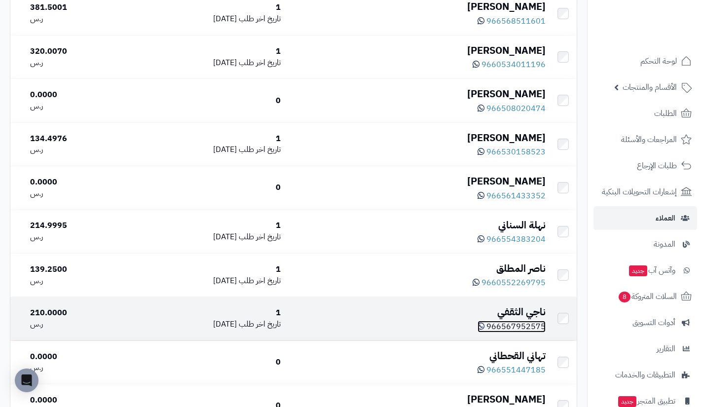
click at [521, 333] on span "966567952575" at bounding box center [516, 327] width 59 height 12
click at [512, 333] on span "966567952575" at bounding box center [516, 327] width 59 height 12
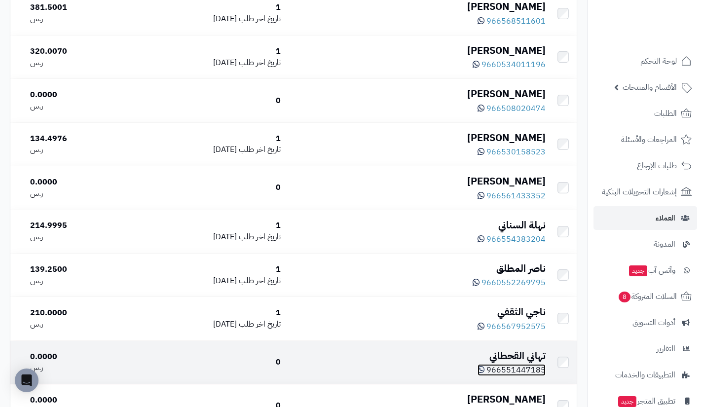
click at [520, 376] on span "966551447185" at bounding box center [516, 370] width 59 height 12
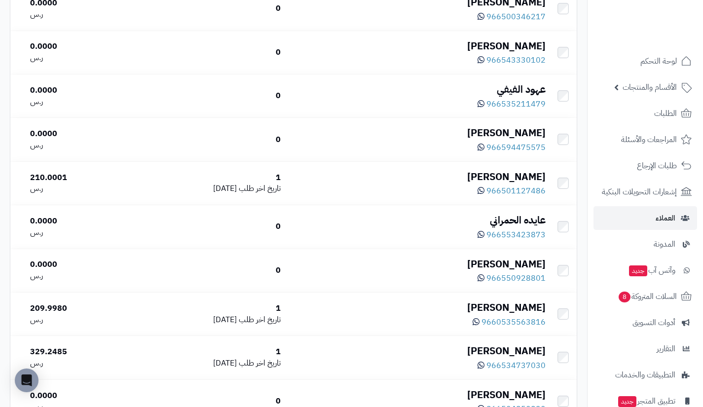
scroll to position [3852, 0]
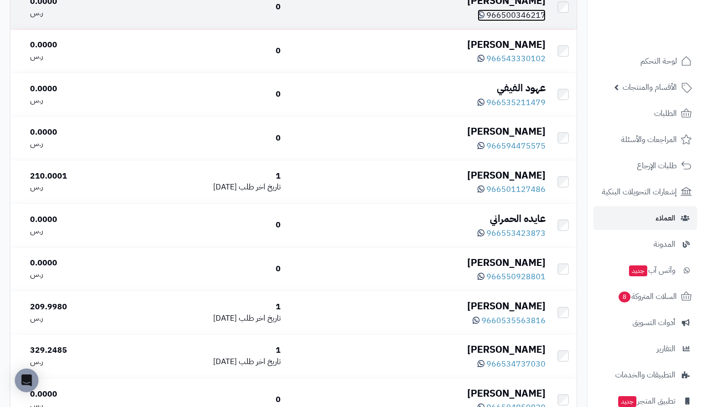
click at [517, 21] on span "966500346217" at bounding box center [516, 15] width 59 height 12
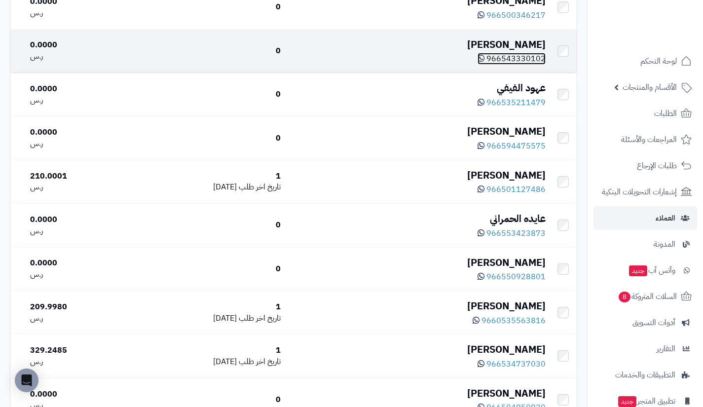
click at [499, 65] on span "966543330102" at bounding box center [516, 59] width 59 height 12
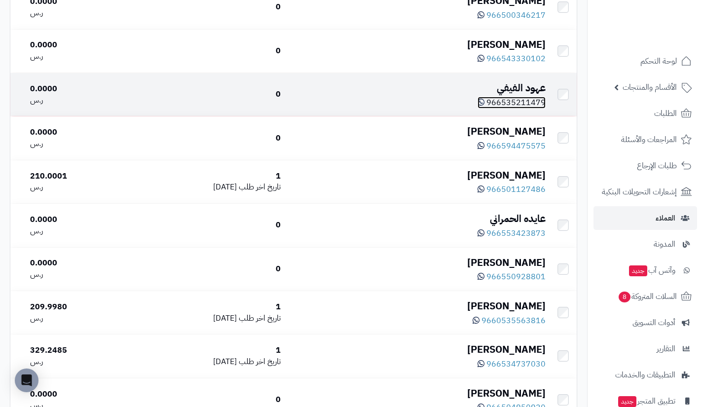
click at [523, 109] on span "966535211479" at bounding box center [516, 103] width 59 height 12
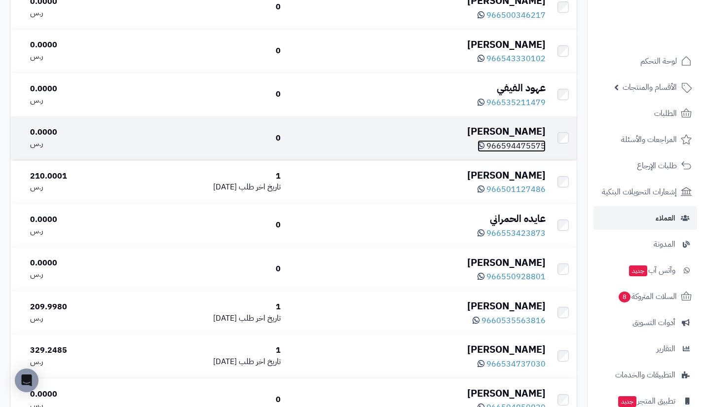
click at [516, 152] on span "966594475575" at bounding box center [516, 146] width 59 height 12
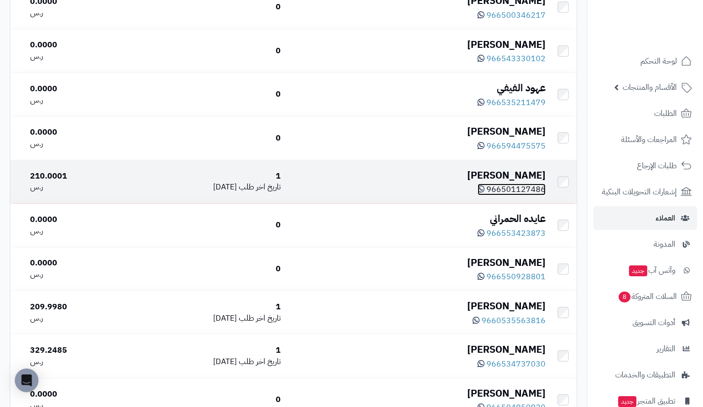
click at [524, 195] on span "966501127486" at bounding box center [516, 190] width 59 height 12
click at [524, 183] on div "[PERSON_NAME]" at bounding box center [417, 175] width 257 height 14
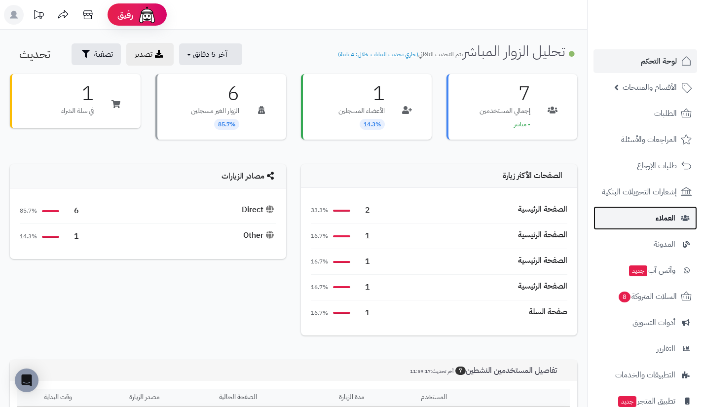
click at [641, 215] on link "العملاء" at bounding box center [646, 218] width 104 height 24
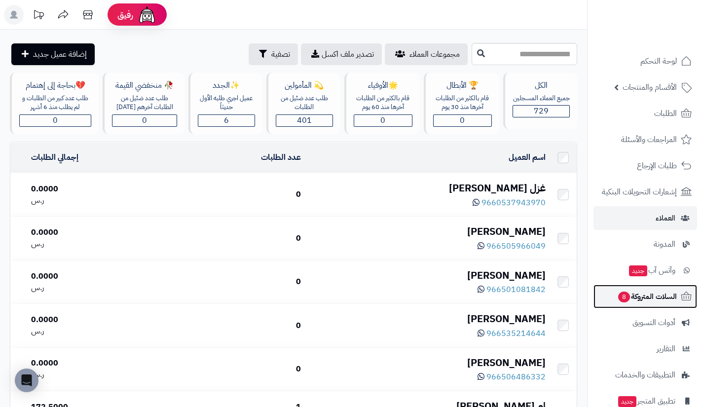
click at [632, 302] on span "السلات المتروكة 8" at bounding box center [647, 297] width 60 height 14
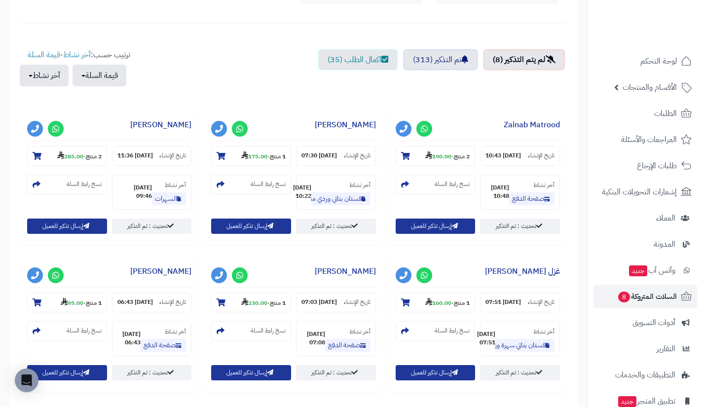
scroll to position [321, 0]
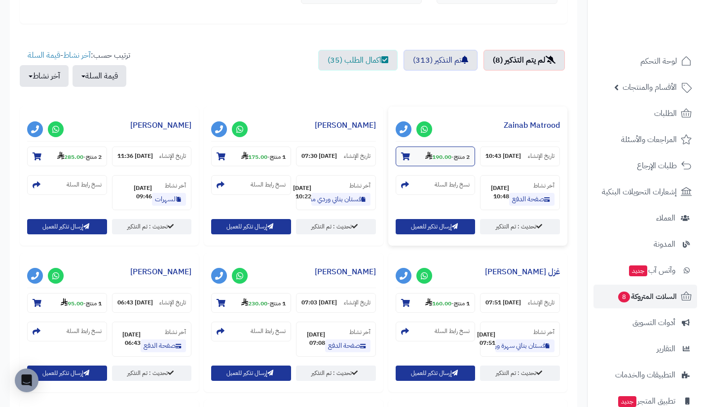
click at [442, 156] on strong "190.00" at bounding box center [438, 156] width 26 height 9
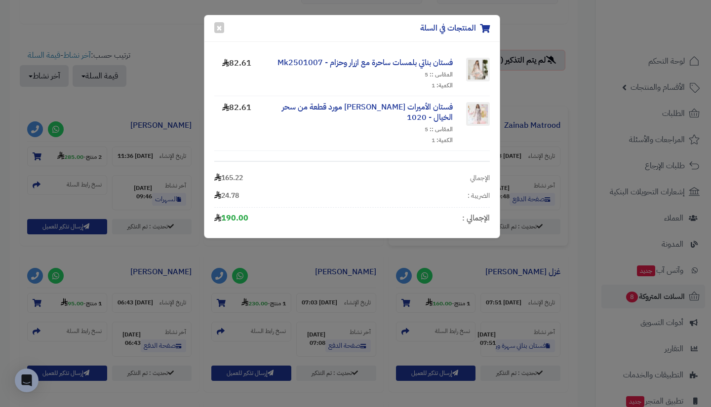
click at [532, 282] on div "المنتجات في السلة × فستان بناتي بلمسات ساحرة مع ازرار وحزام - Mk2501007 المقاس …" at bounding box center [355, 203] width 711 height 407
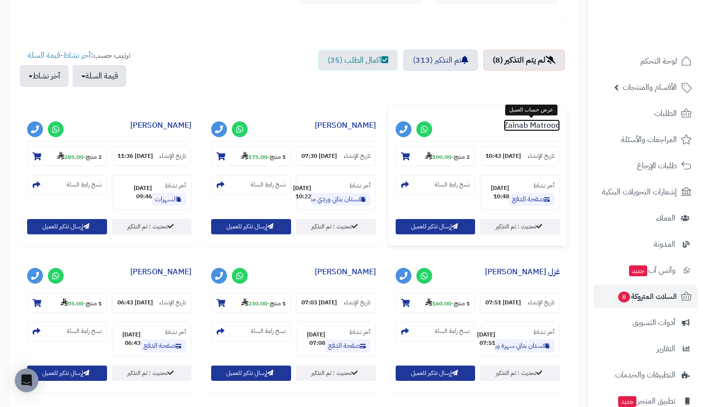
click at [540, 127] on link "Zainab Matrood" at bounding box center [532, 125] width 56 height 12
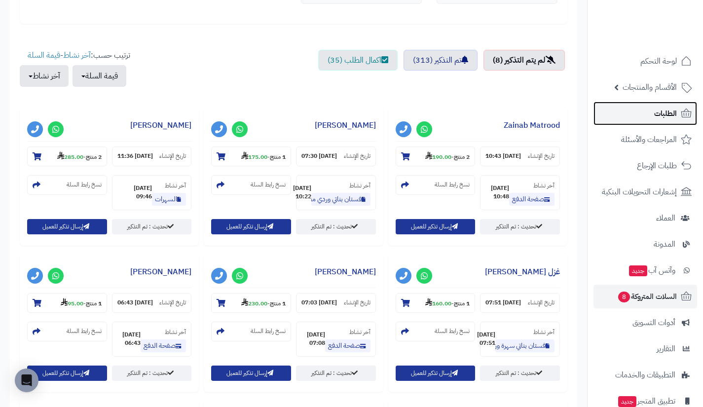
click at [667, 115] on span "الطلبات" at bounding box center [665, 114] width 23 height 14
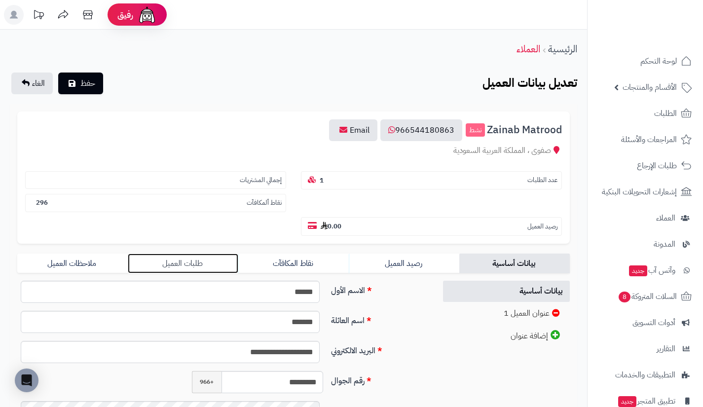
click at [226, 260] on link "طلبات العميل" at bounding box center [183, 264] width 111 height 20
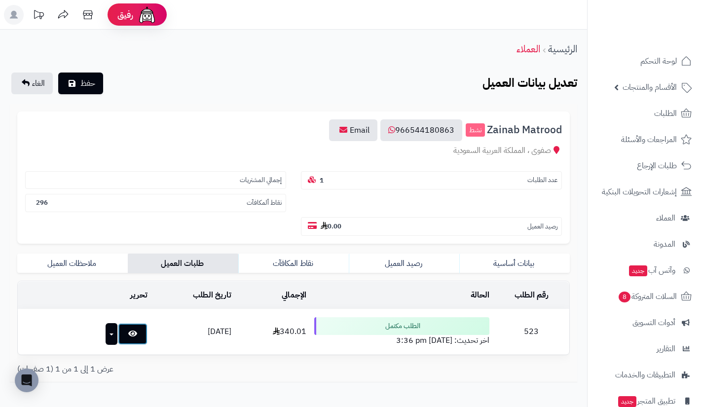
click at [127, 343] on link at bounding box center [133, 334] width 30 height 22
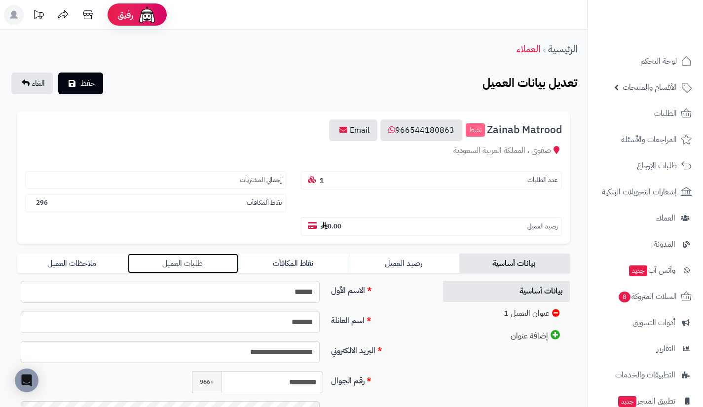
click at [206, 262] on link "طلبات العميل" at bounding box center [183, 264] width 111 height 20
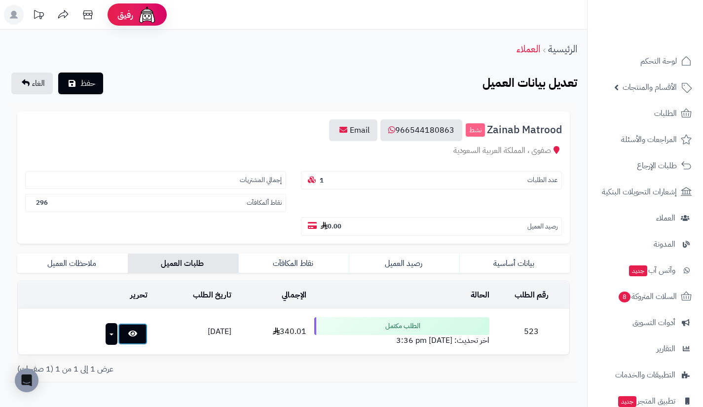
click at [131, 331] on link at bounding box center [133, 334] width 30 height 22
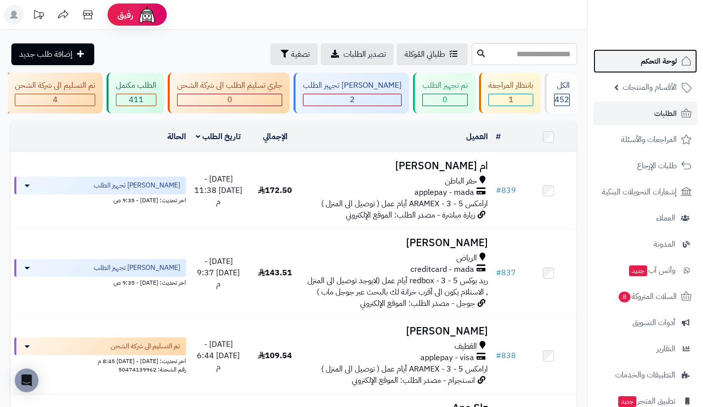
click at [623, 60] on link "لوحة التحكم" at bounding box center [646, 61] width 104 height 24
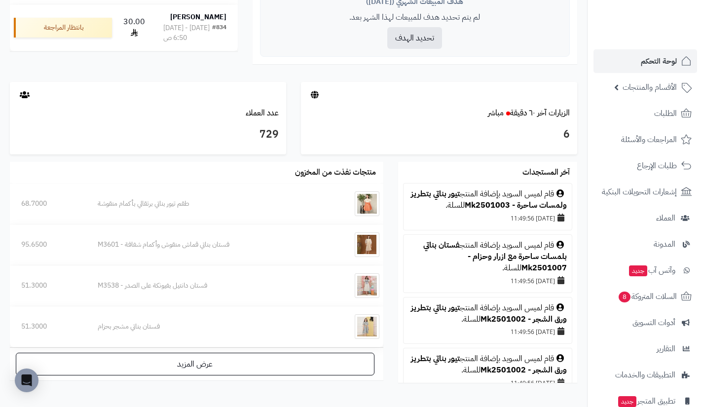
scroll to position [457, 0]
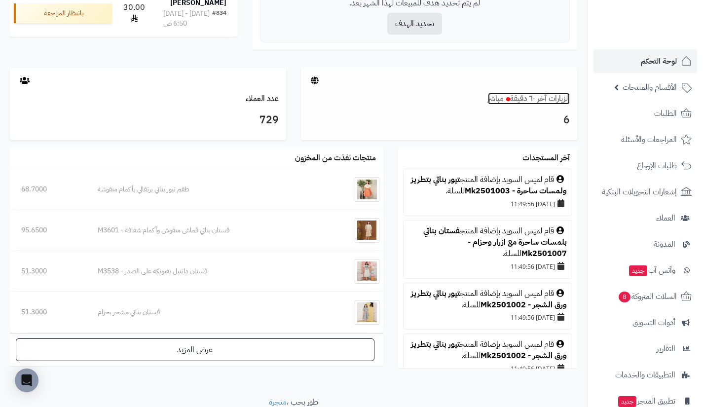
click at [528, 100] on link "الزيارات آخر ٦٠ دقيقة مباشر" at bounding box center [529, 99] width 82 height 12
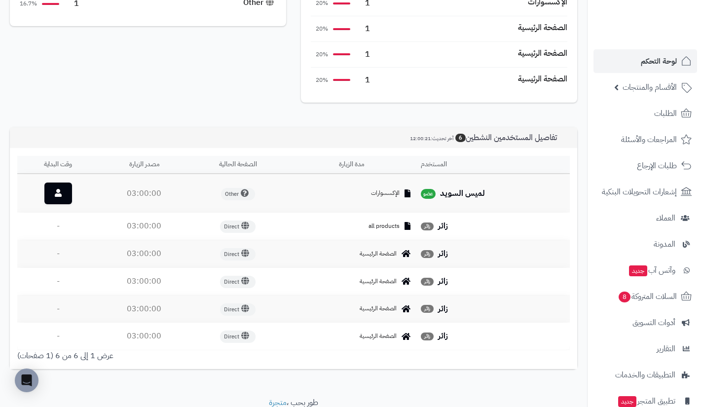
scroll to position [233, 0]
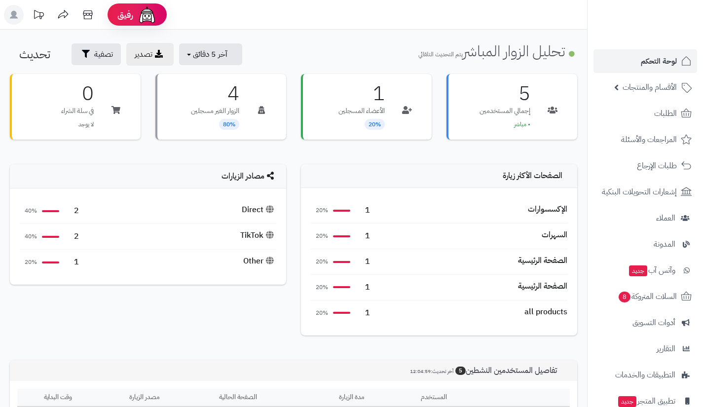
scroll to position [233, 0]
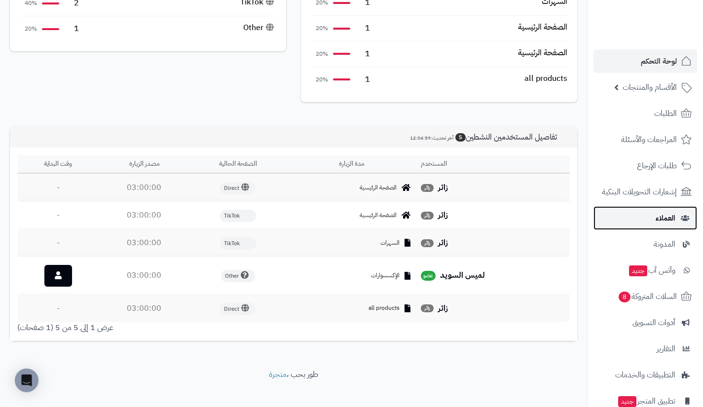
click at [654, 217] on link "العملاء" at bounding box center [646, 218] width 104 height 24
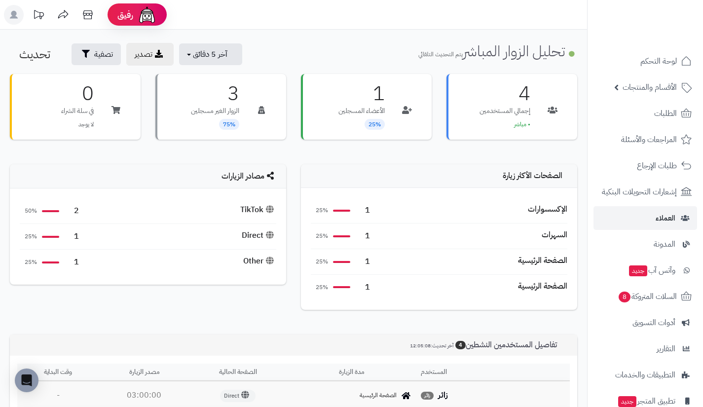
scroll to position [193, 0]
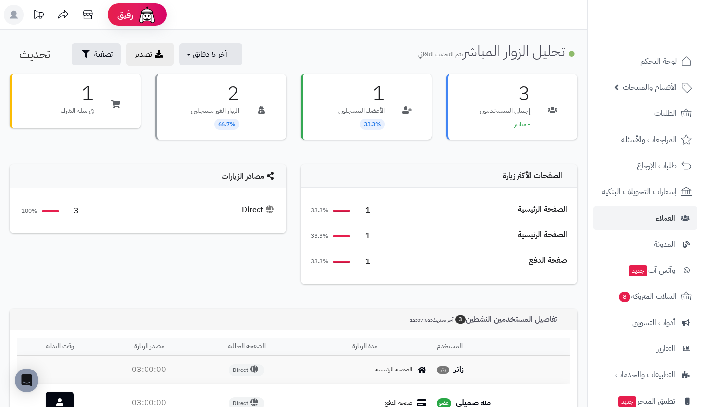
scroll to position [140, 0]
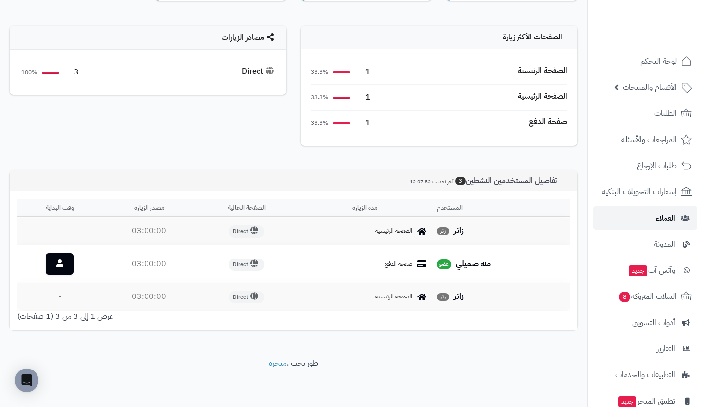
click at [634, 220] on link "العملاء" at bounding box center [646, 218] width 104 height 24
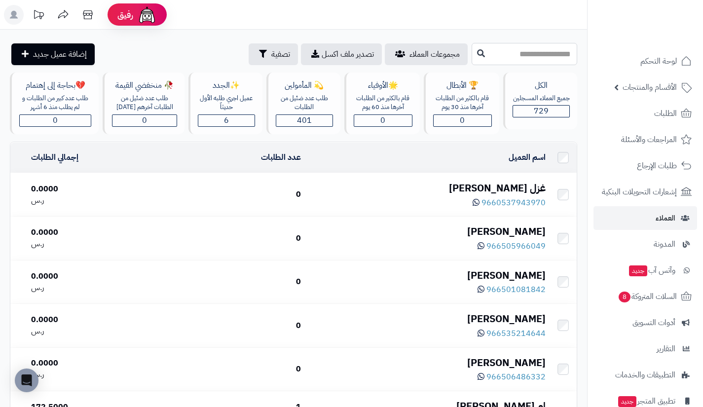
click at [514, 48] on input "text" at bounding box center [525, 54] width 106 height 22
type input "***"
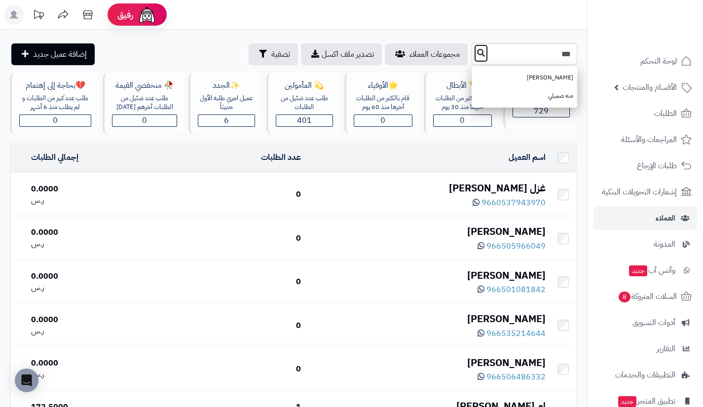
click at [477, 53] on icon at bounding box center [481, 53] width 8 height 8
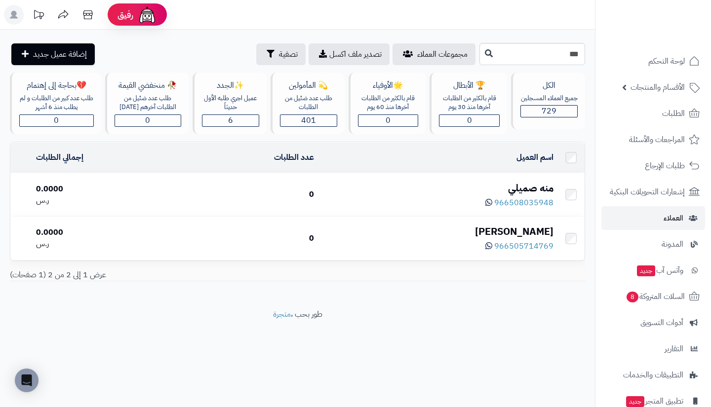
click at [527, 187] on div "منه صميلي" at bounding box center [437, 188] width 231 height 14
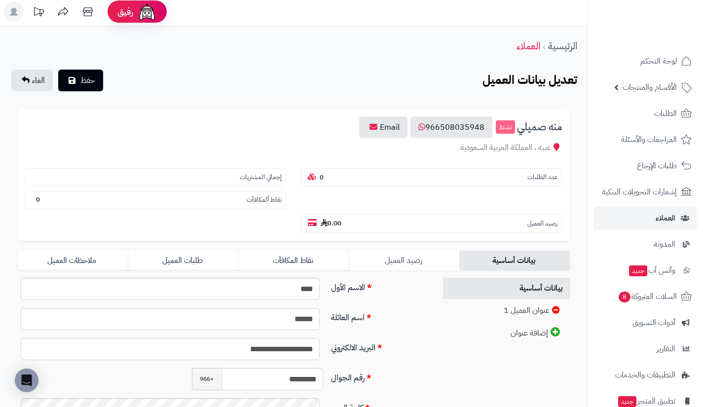
scroll to position [2, 0]
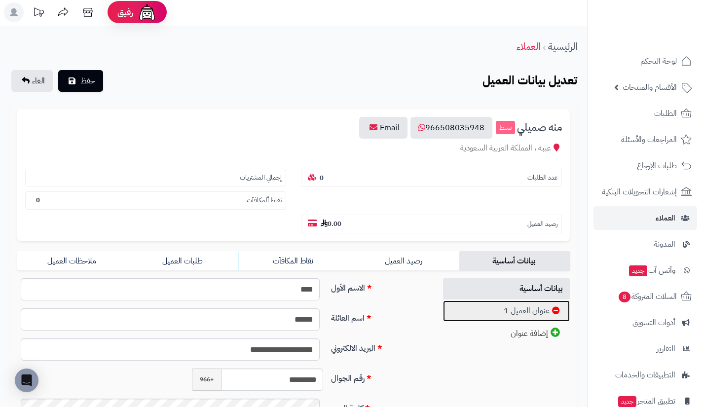
click at [483, 309] on link "عنوان العميل 1" at bounding box center [506, 311] width 127 height 21
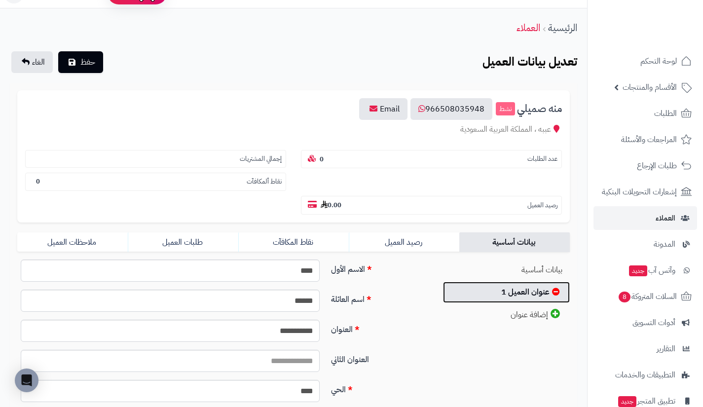
scroll to position [18, 0]
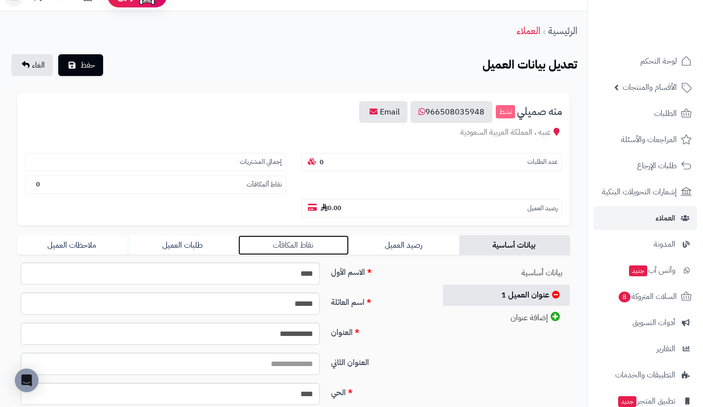
click at [330, 247] on link "نقاط المكافآت" at bounding box center [293, 245] width 111 height 20
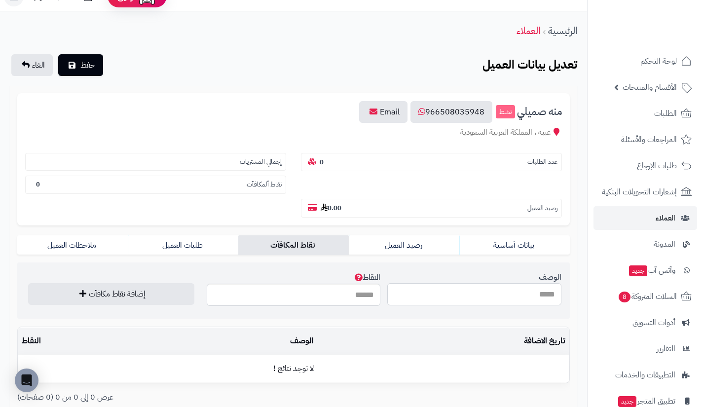
click at [464, 287] on input "الوصف" at bounding box center [474, 294] width 174 height 22
type input "**********"
click at [342, 297] on input "النقاط" at bounding box center [294, 295] width 174 height 22
type input "**"
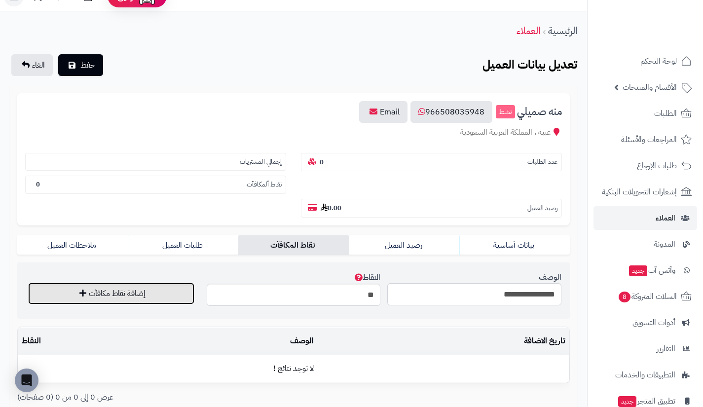
click at [145, 285] on button "إضافة نقاط مكافآت" at bounding box center [111, 294] width 166 height 22
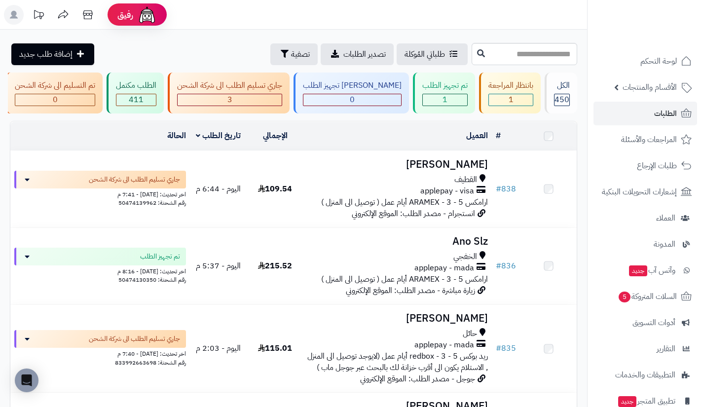
click at [634, 112] on link "الطلبات" at bounding box center [646, 114] width 104 height 24
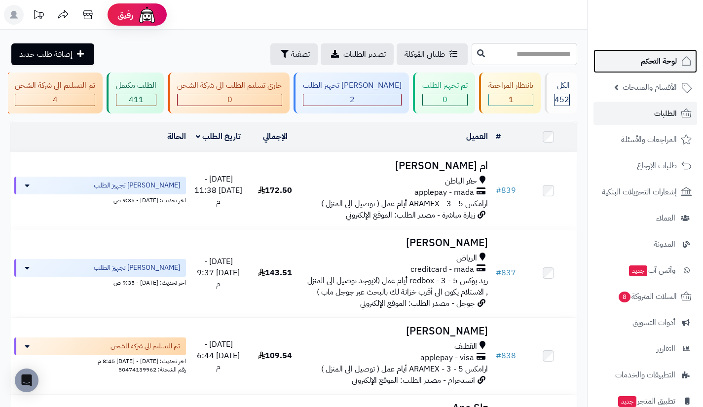
click at [642, 66] on span "لوحة التحكم" at bounding box center [659, 61] width 36 height 14
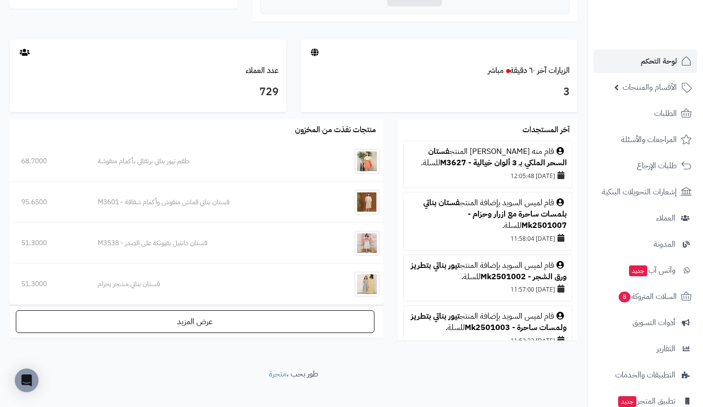
scroll to position [495, 0]
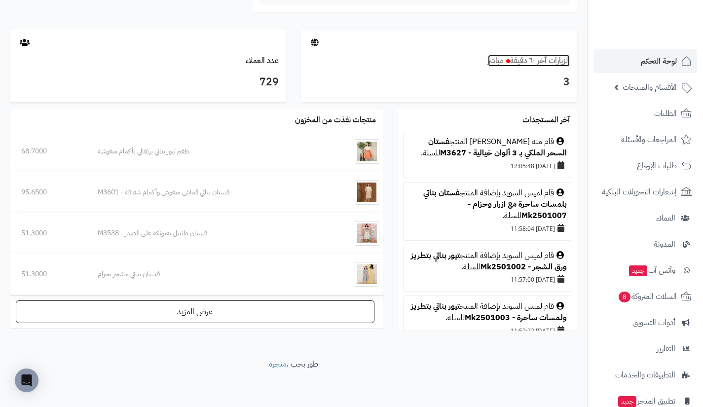
click at [551, 55] on link "الزيارات آخر ٦٠ دقيقة مباشر" at bounding box center [529, 61] width 82 height 12
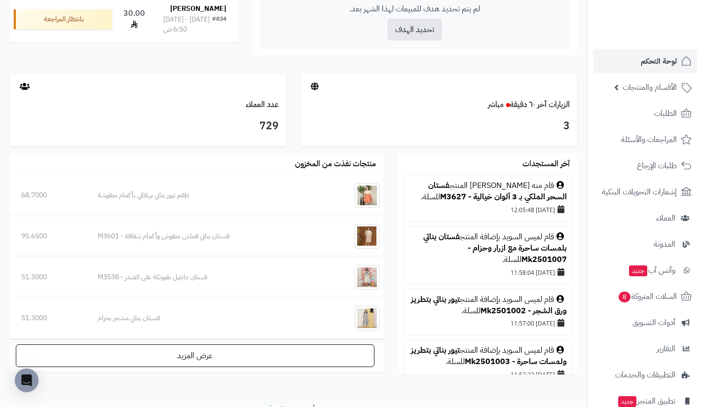
scroll to position [450, 0]
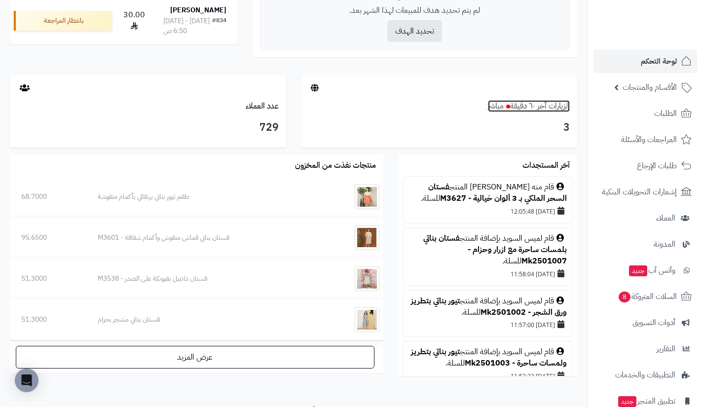
click at [554, 112] on link "الزيارات آخر ٦٠ دقيقة مباشر" at bounding box center [529, 106] width 82 height 12
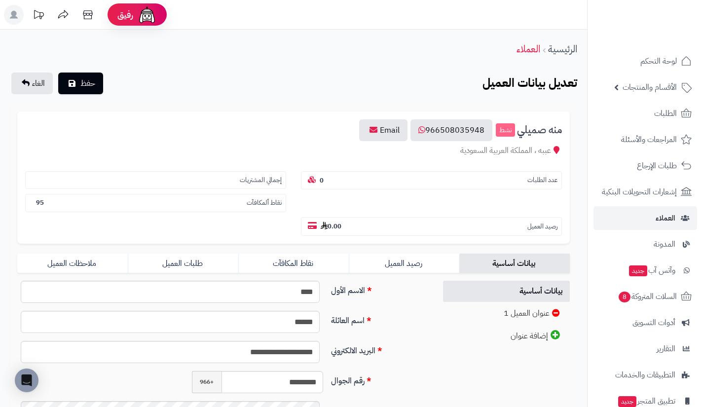
scroll to position [18, 0]
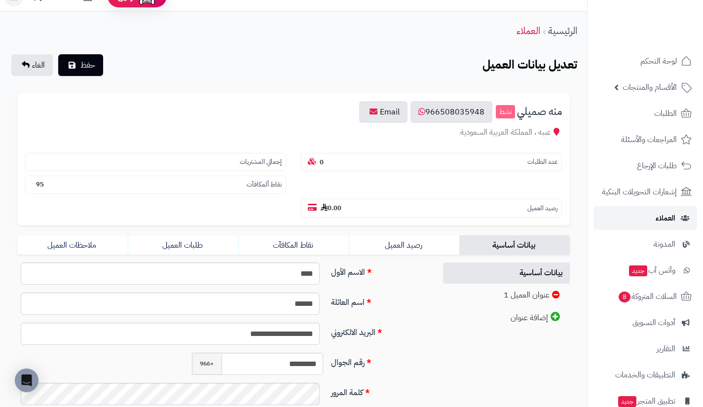
click at [659, 212] on span "العملاء" at bounding box center [666, 218] width 20 height 14
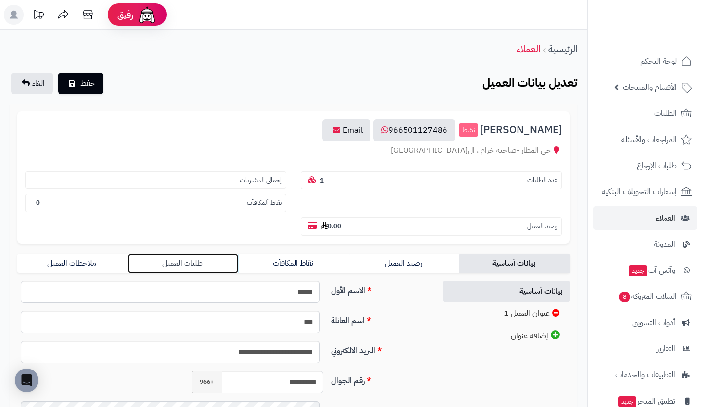
click at [228, 263] on link "طلبات العميل" at bounding box center [183, 264] width 111 height 20
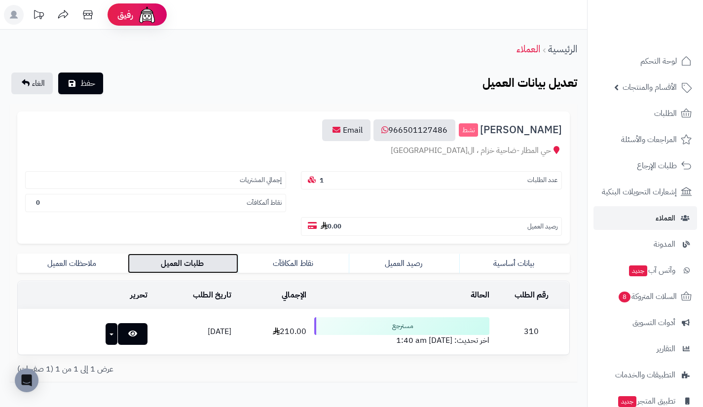
scroll to position [53, 0]
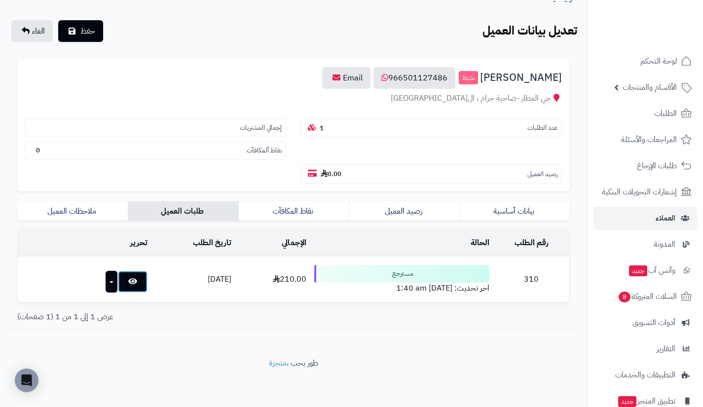
click at [120, 288] on link at bounding box center [133, 282] width 30 height 22
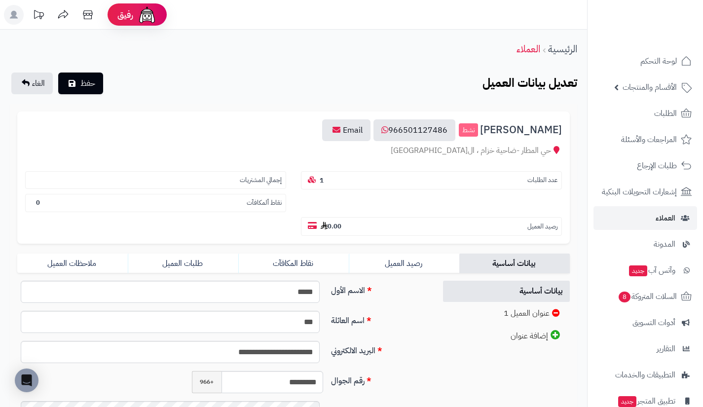
scroll to position [53, 0]
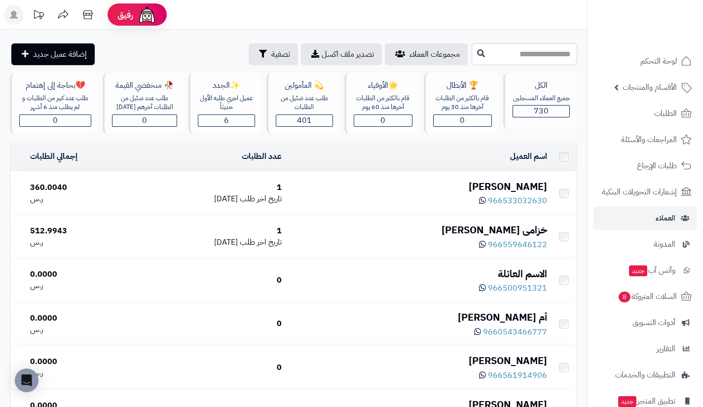
scroll to position [3896, 0]
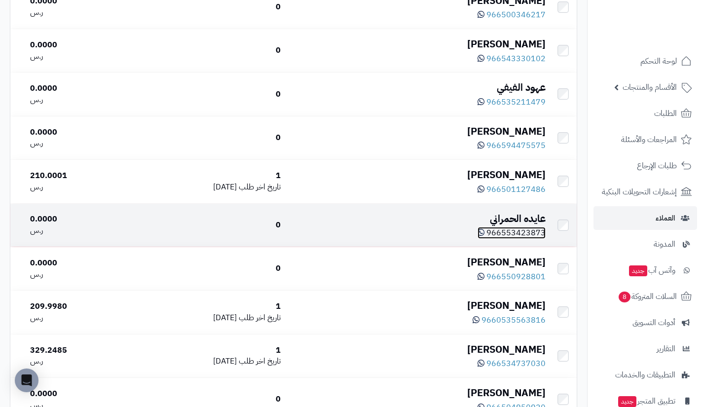
click at [514, 239] on span "966553423873" at bounding box center [516, 233] width 59 height 12
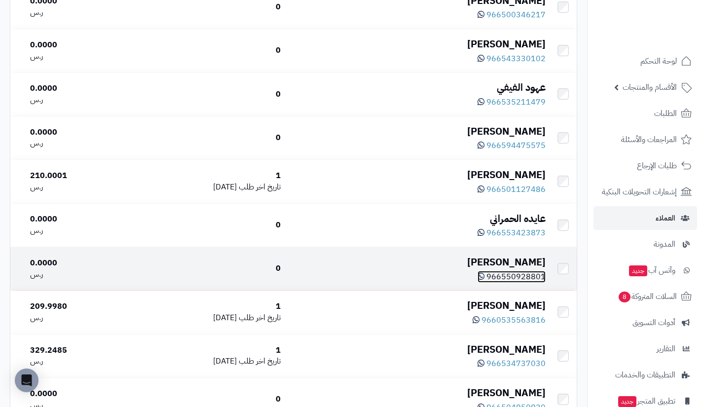
click at [514, 283] on span "966550928801" at bounding box center [516, 277] width 59 height 12
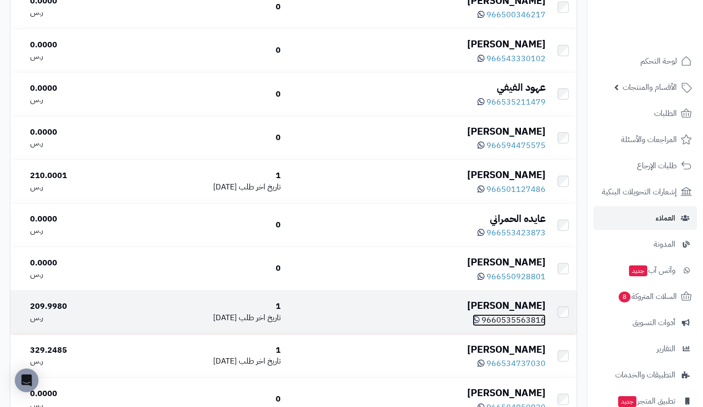
click at [515, 326] on span "9660535563816" at bounding box center [514, 320] width 64 height 12
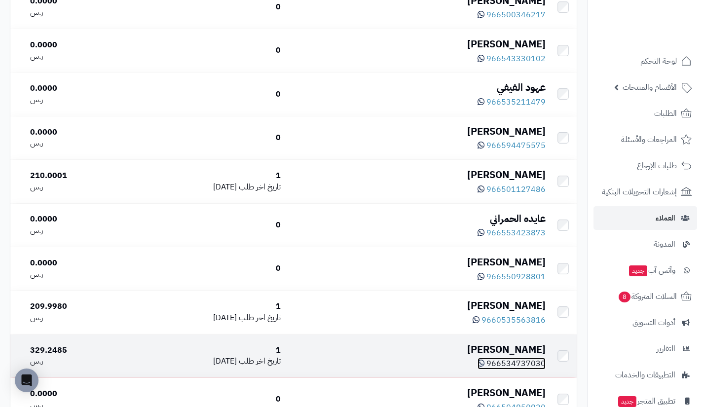
click at [509, 370] on span "966534737030" at bounding box center [516, 364] width 59 height 12
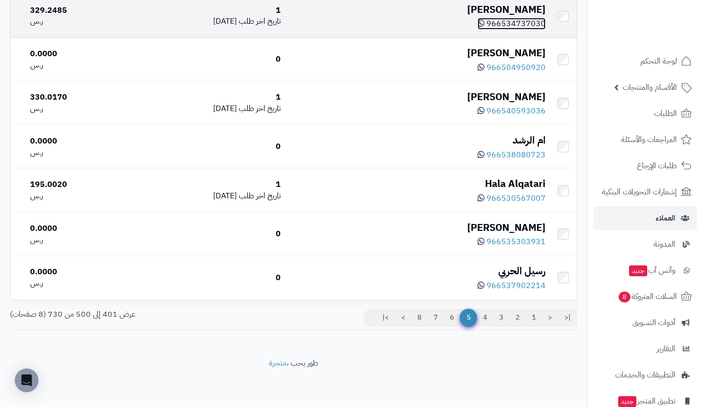
scroll to position [4260, 0]
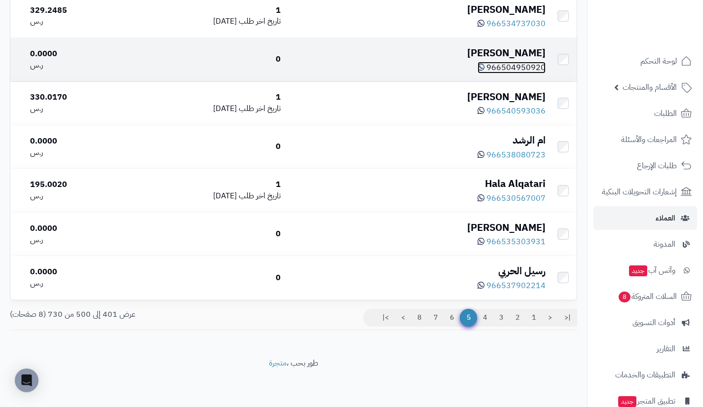
click at [520, 68] on span "966504950920" at bounding box center [516, 68] width 59 height 12
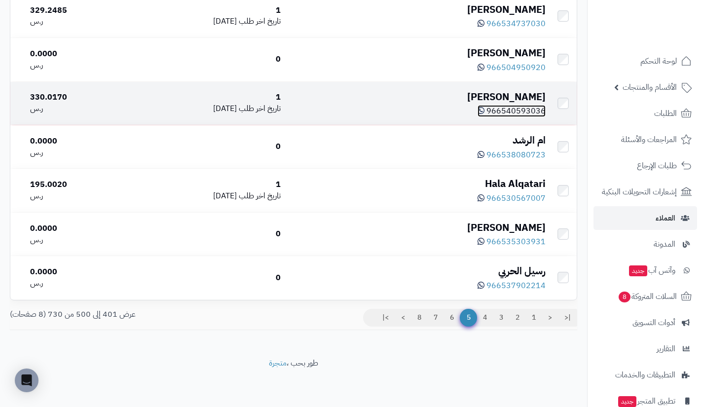
click at [507, 110] on span "966540593036" at bounding box center [516, 111] width 59 height 12
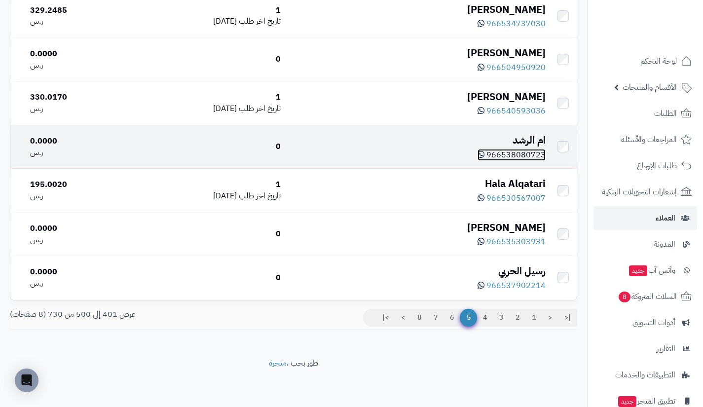
click at [527, 153] on span "966538080723" at bounding box center [516, 155] width 59 height 12
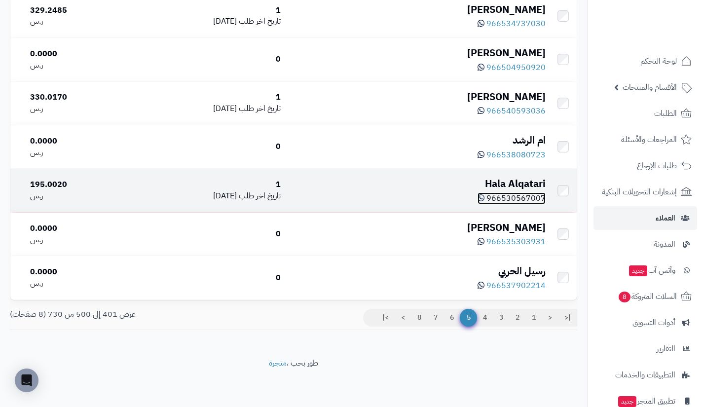
click at [507, 196] on span "966530567007" at bounding box center [516, 198] width 59 height 12
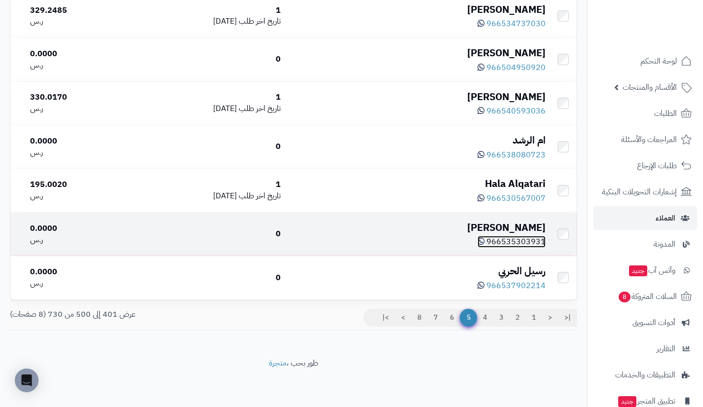
click at [506, 238] on span "966535303931" at bounding box center [516, 242] width 59 height 12
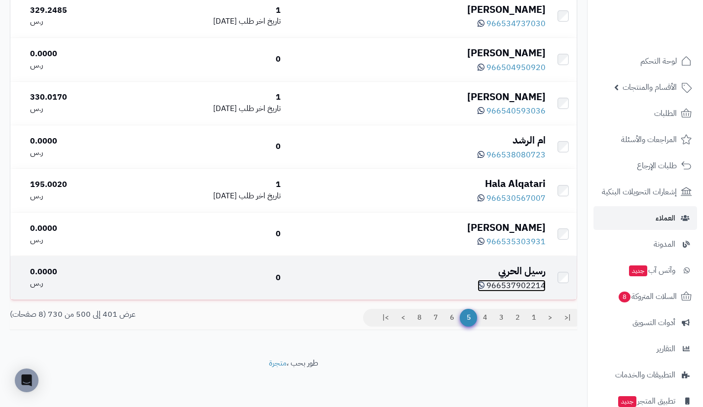
click at [518, 282] on span "966537902214" at bounding box center [516, 286] width 59 height 12
